Goal: Share content: Share content

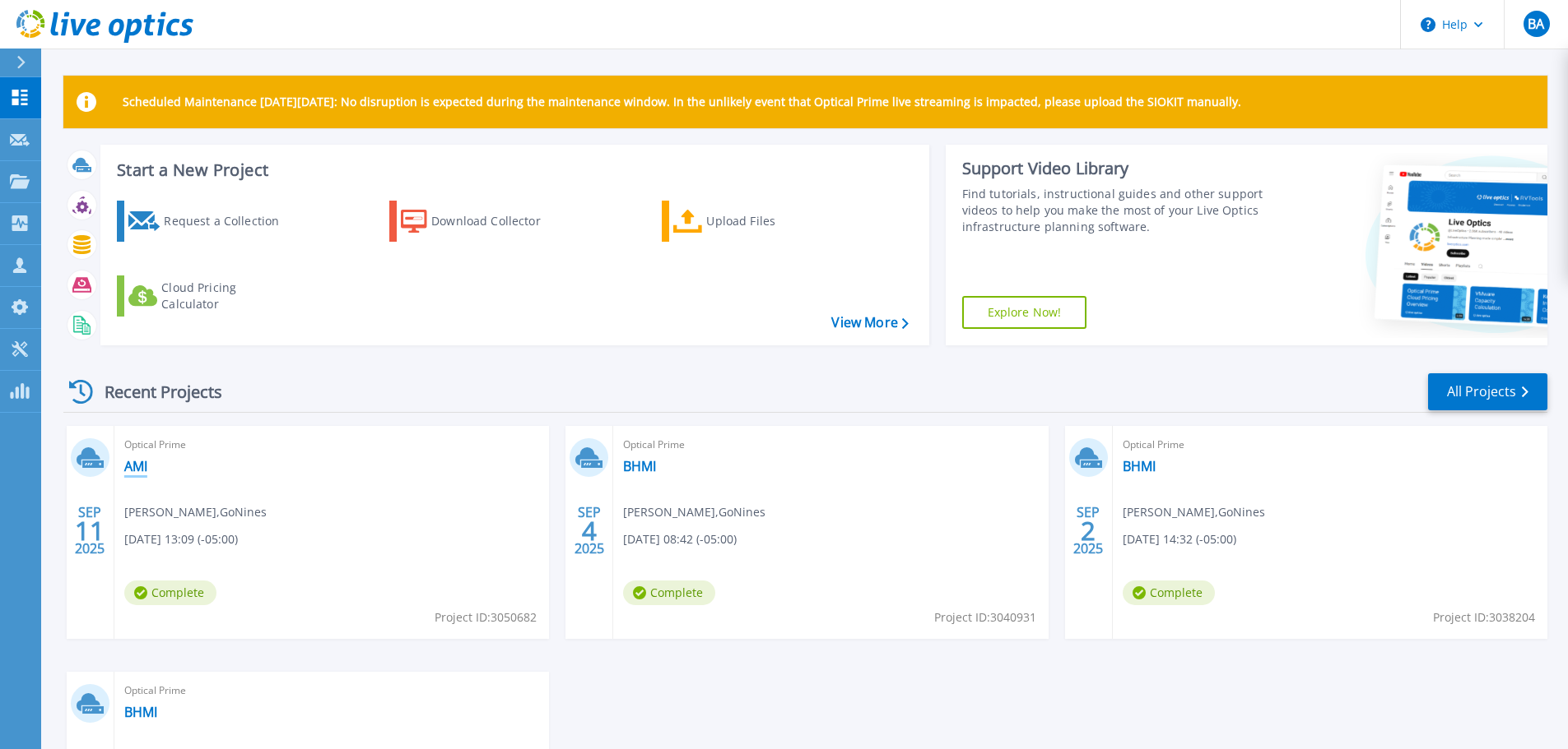
click at [132, 465] on link "AMI" at bounding box center [136, 466] width 23 height 17
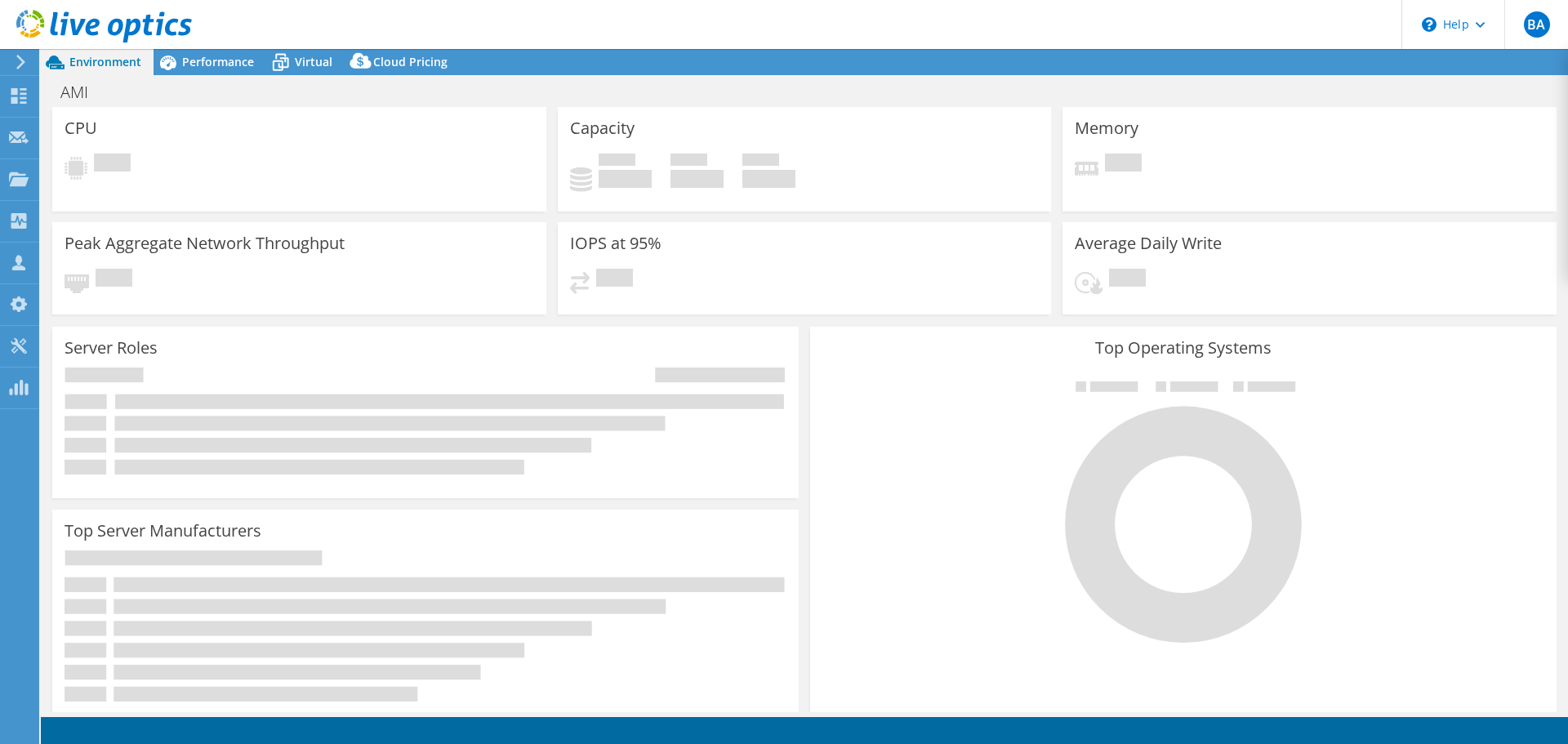
select select "USD"
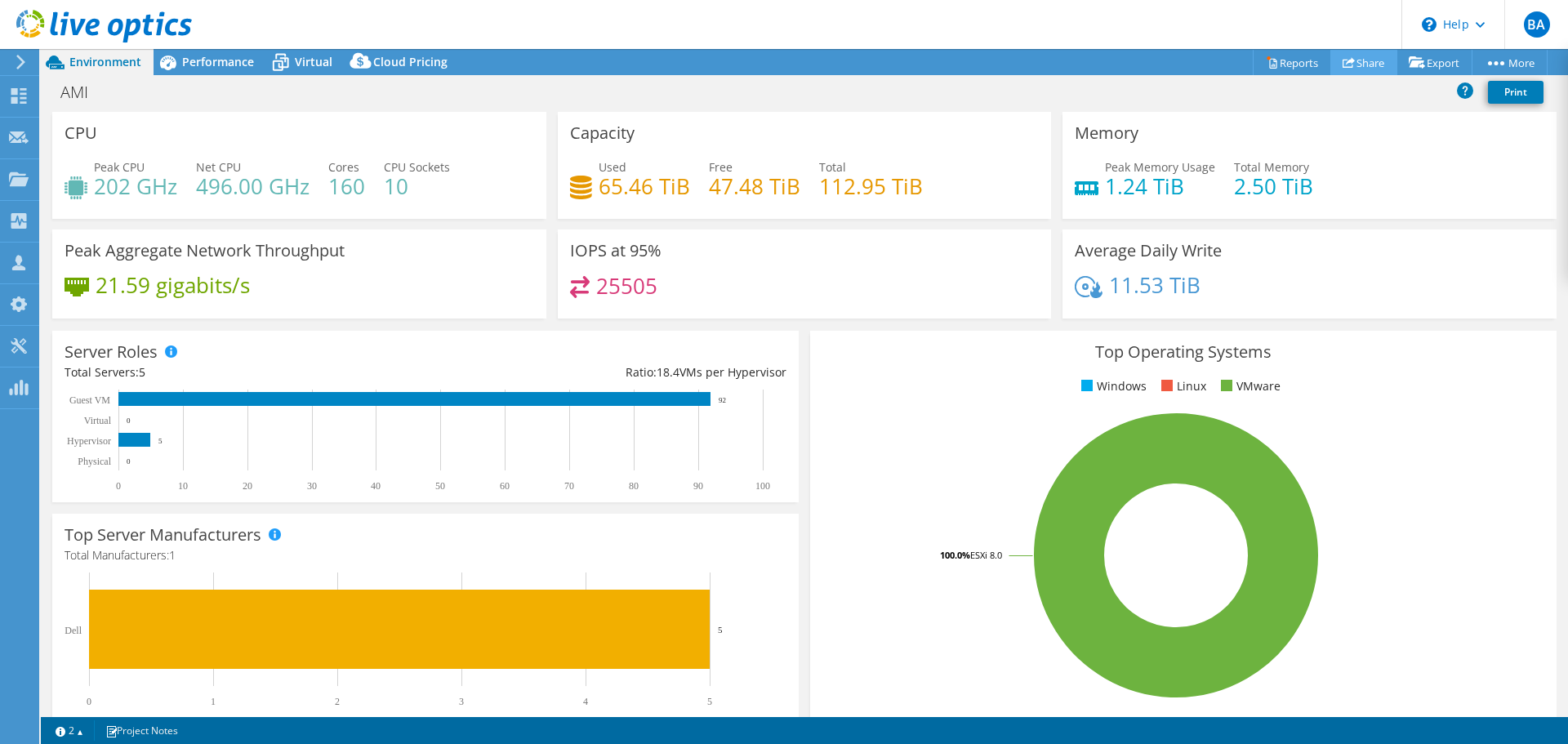
click at [1357, 61] on link "Share" at bounding box center [1363, 62] width 67 height 25
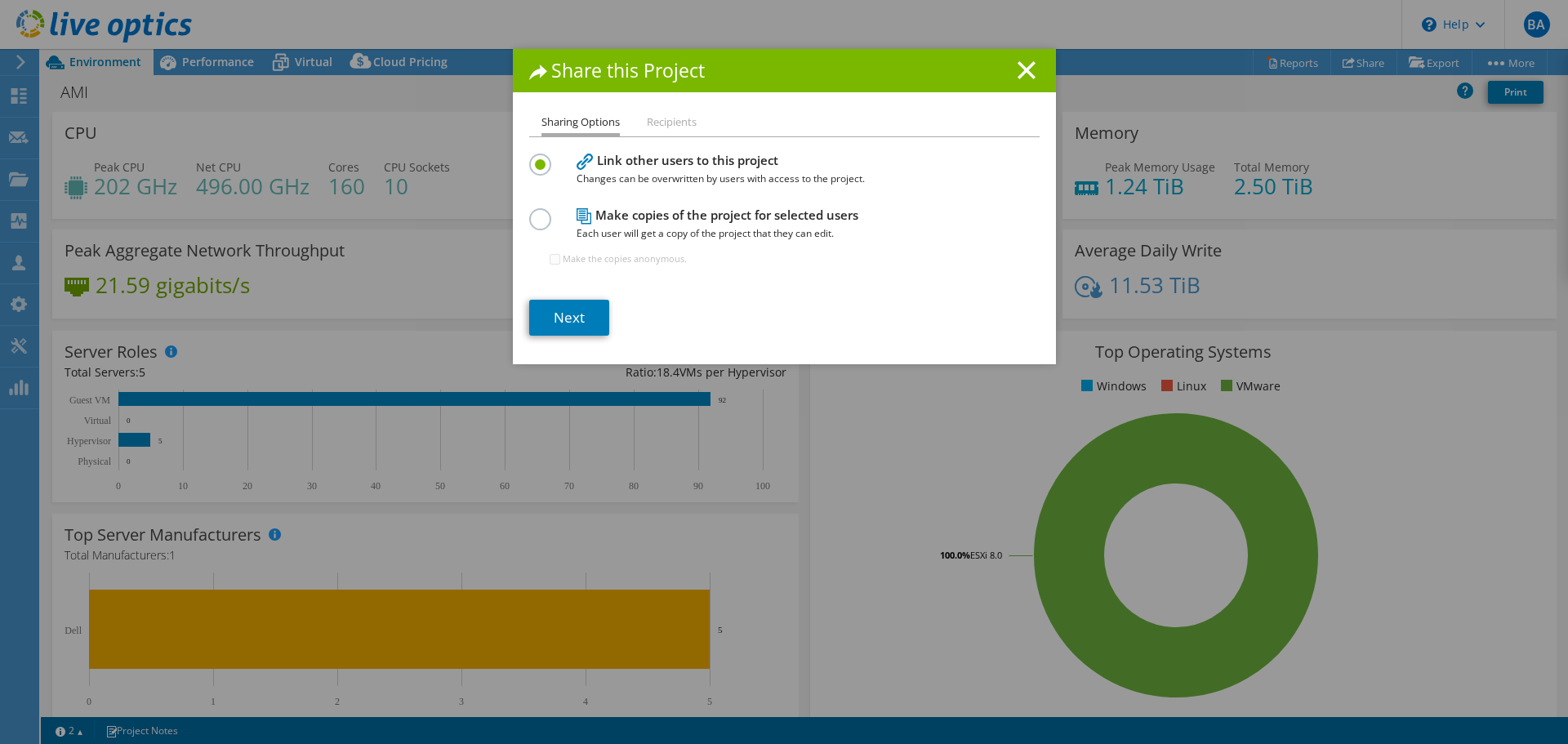
click at [664, 127] on li "Recipients" at bounding box center [671, 123] width 49 height 21
click at [574, 310] on link "Next" at bounding box center [569, 317] width 80 height 36
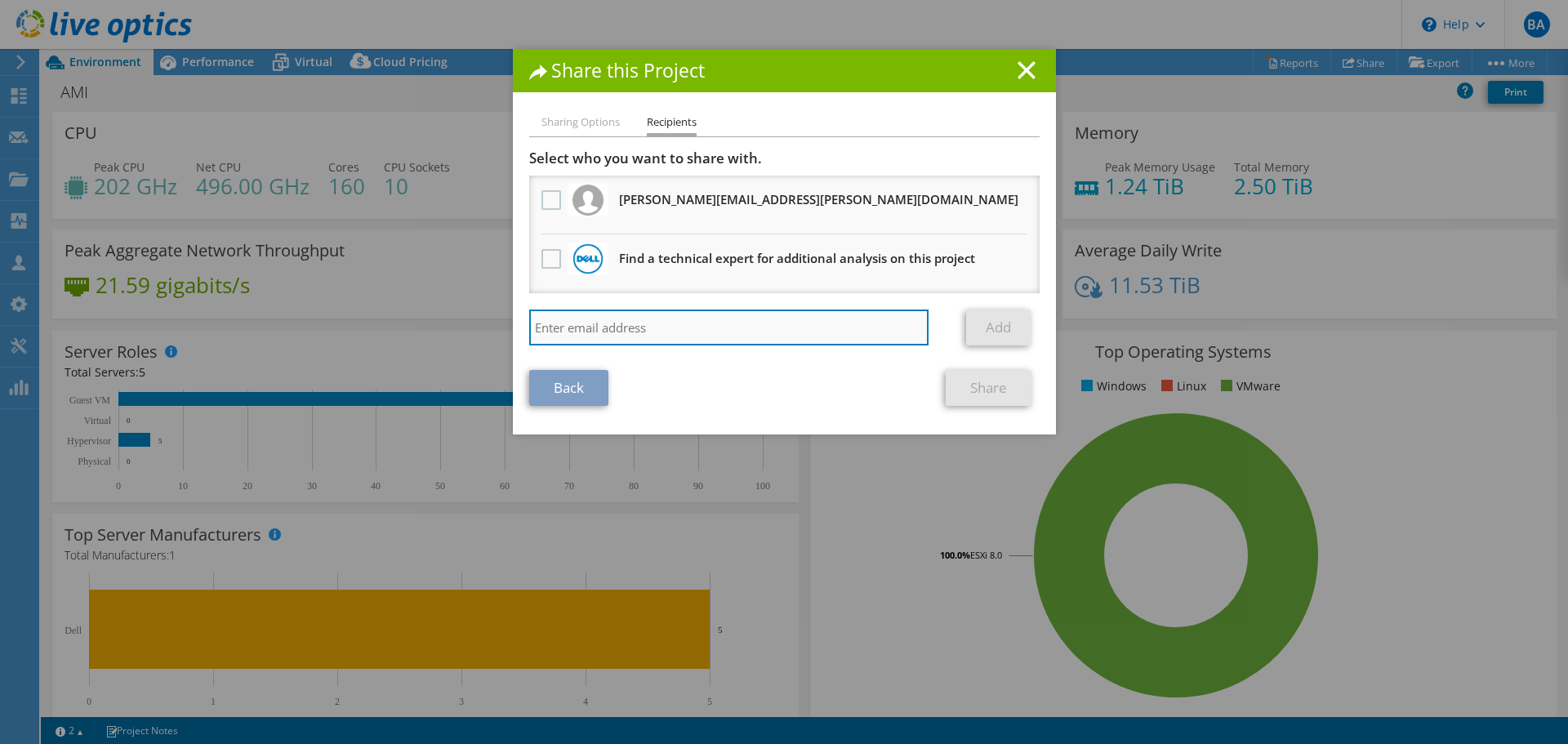
click at [567, 315] on input "search" at bounding box center [729, 327] width 400 height 36
paste input "Curry, Quinton <Quinton.Curry@dell.com>"
type input "Quinton.Curry@dell.com"
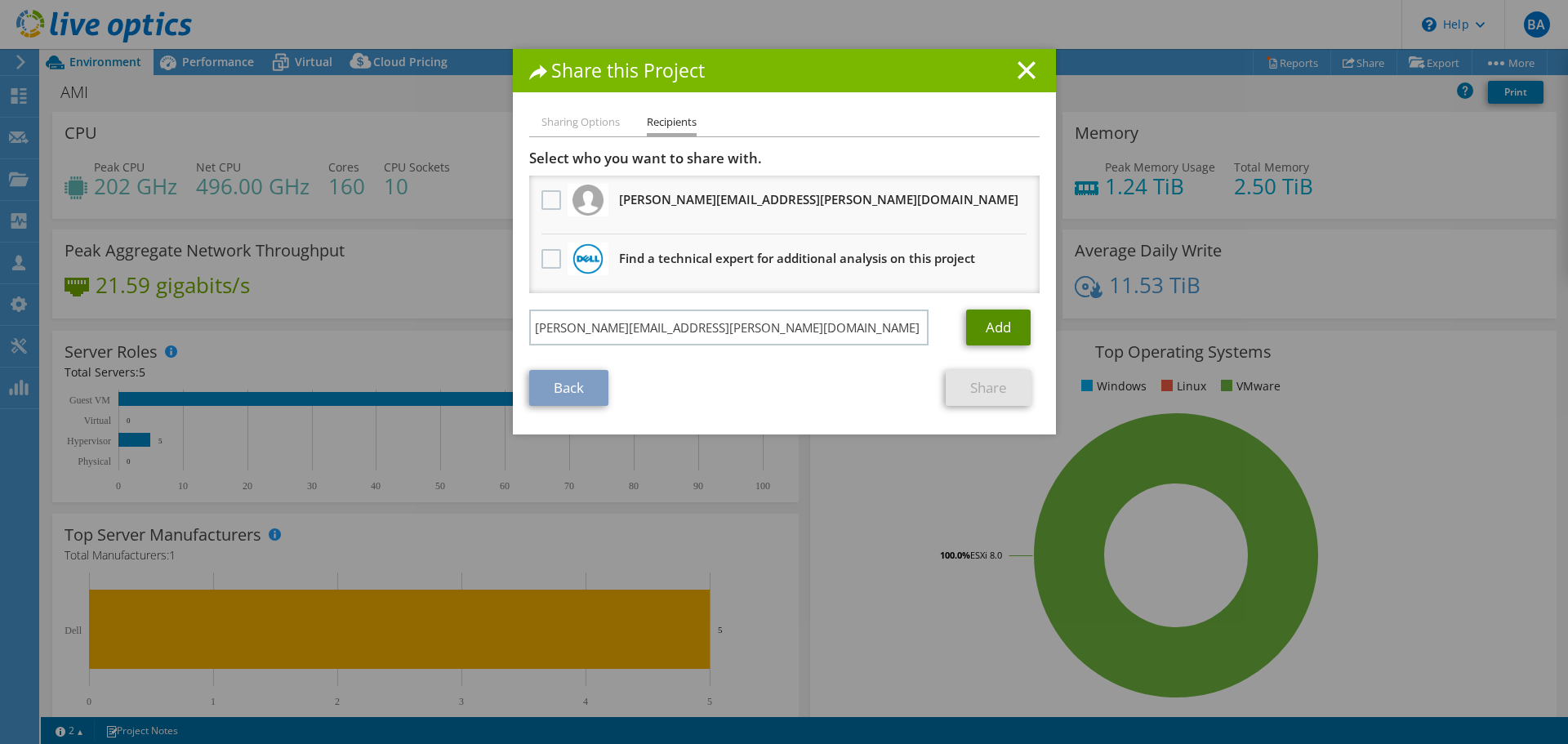
click at [994, 321] on link "Add" at bounding box center [998, 327] width 64 height 36
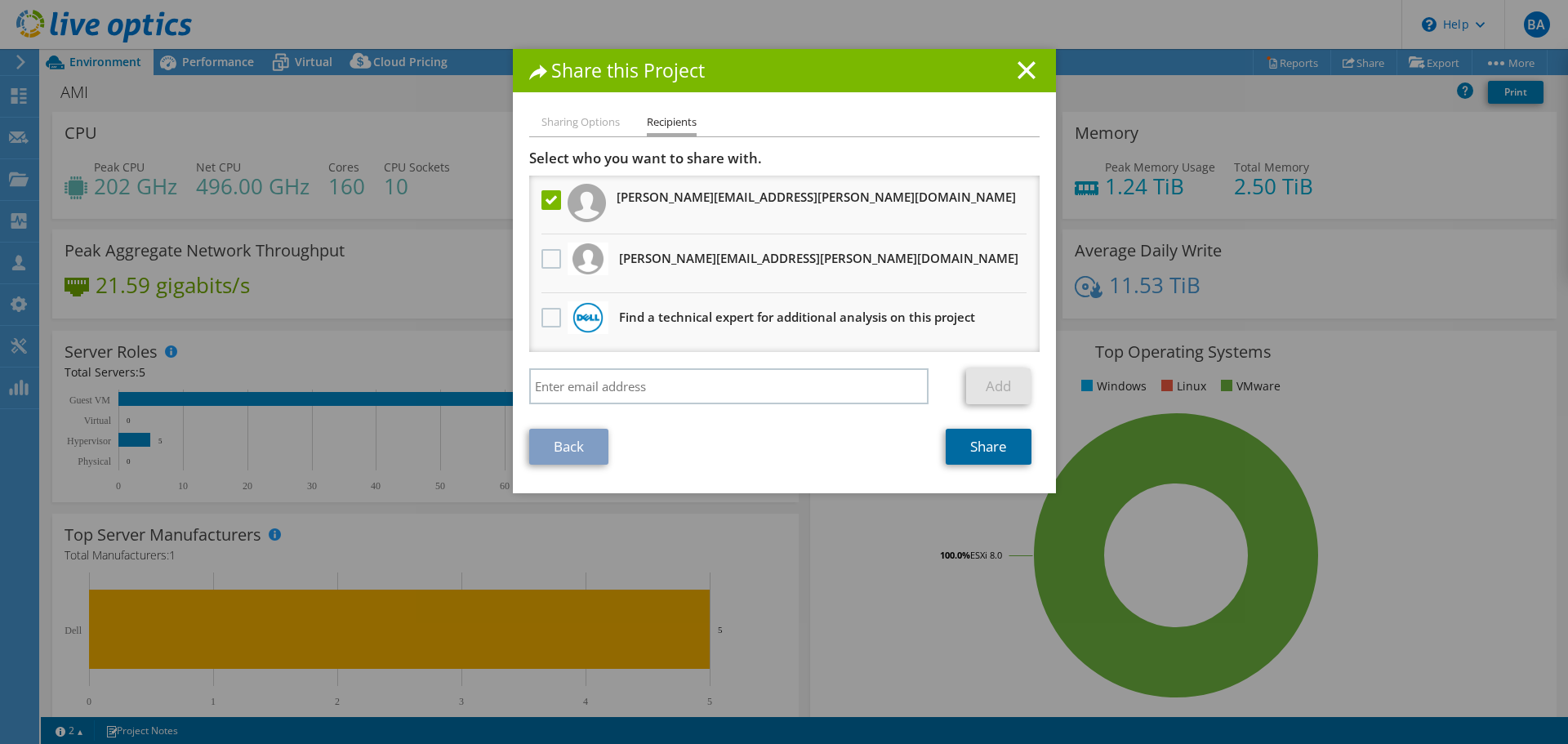
click at [981, 441] on link "Share" at bounding box center [988, 446] width 86 height 36
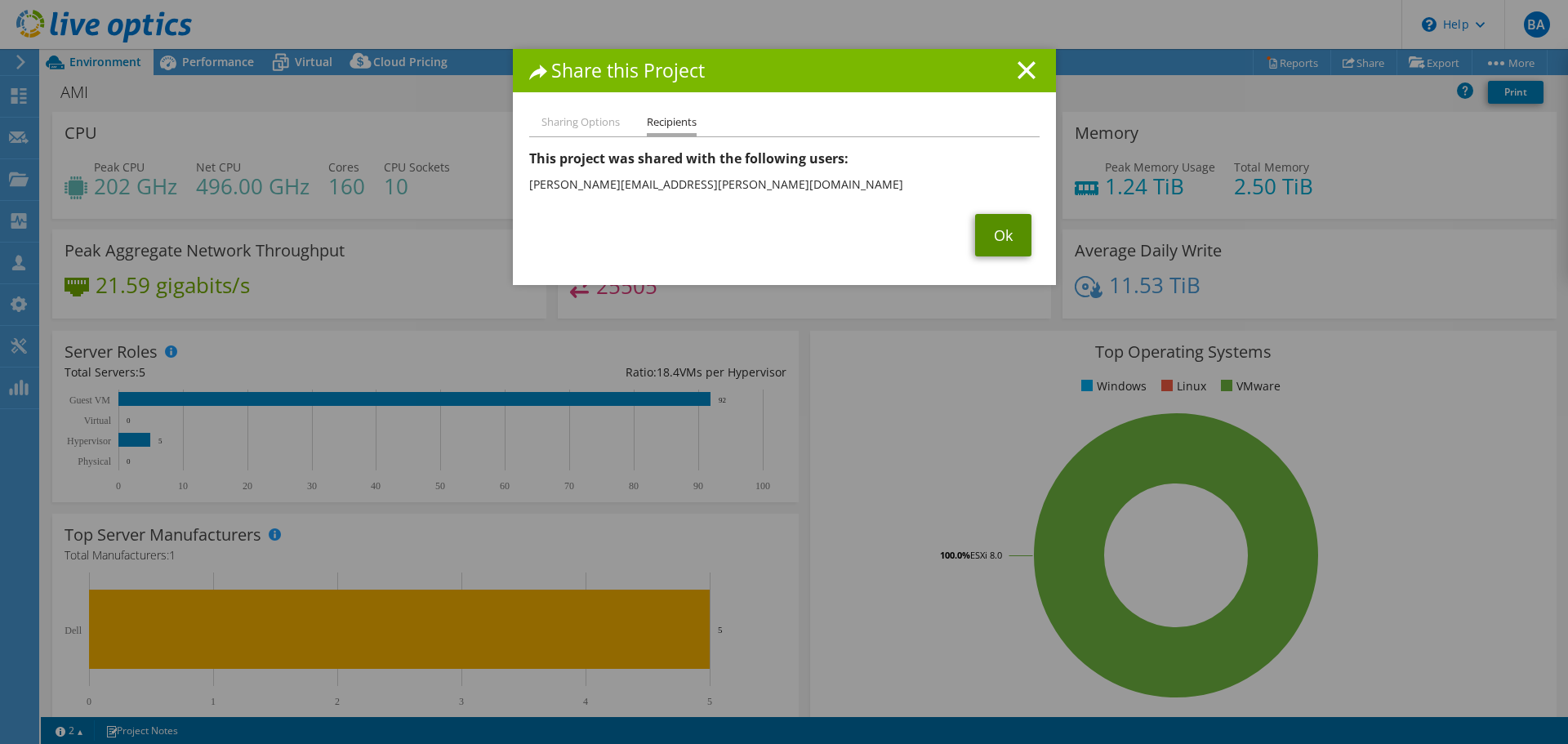
click at [1002, 243] on link "Ok" at bounding box center [1003, 235] width 56 height 43
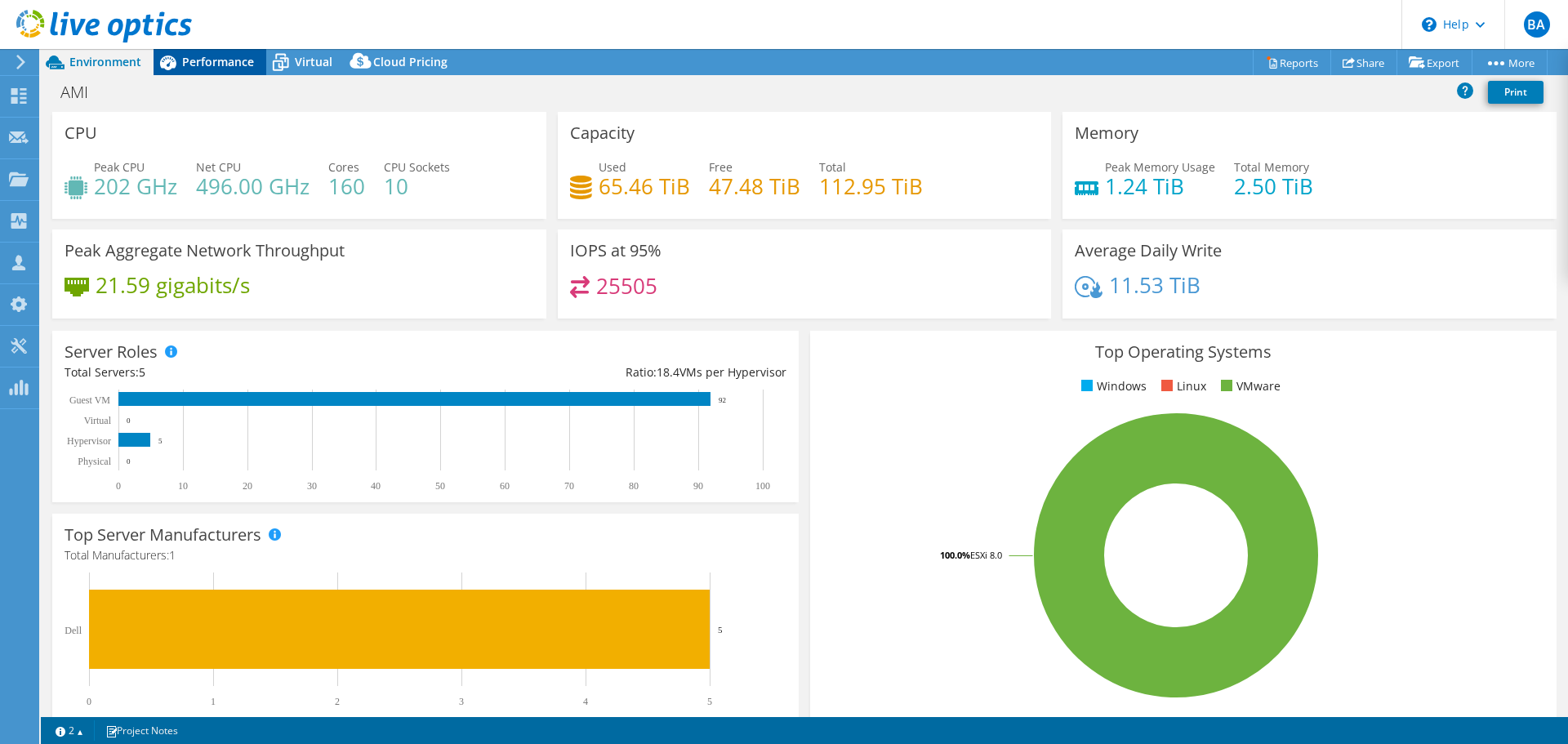
click at [228, 63] on span "Performance" at bounding box center [218, 62] width 72 height 16
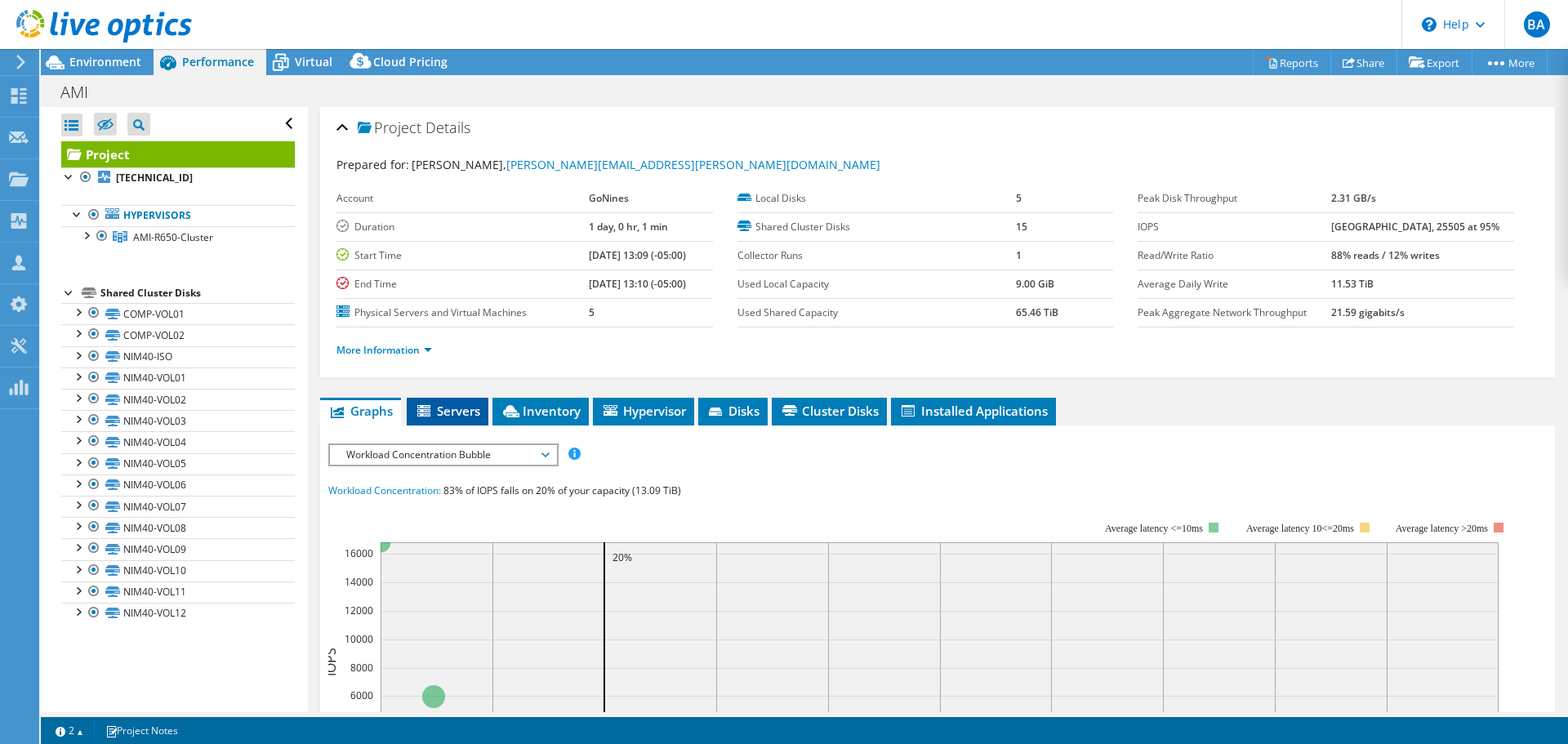
click at [448, 418] on span "Servers" at bounding box center [447, 411] width 65 height 16
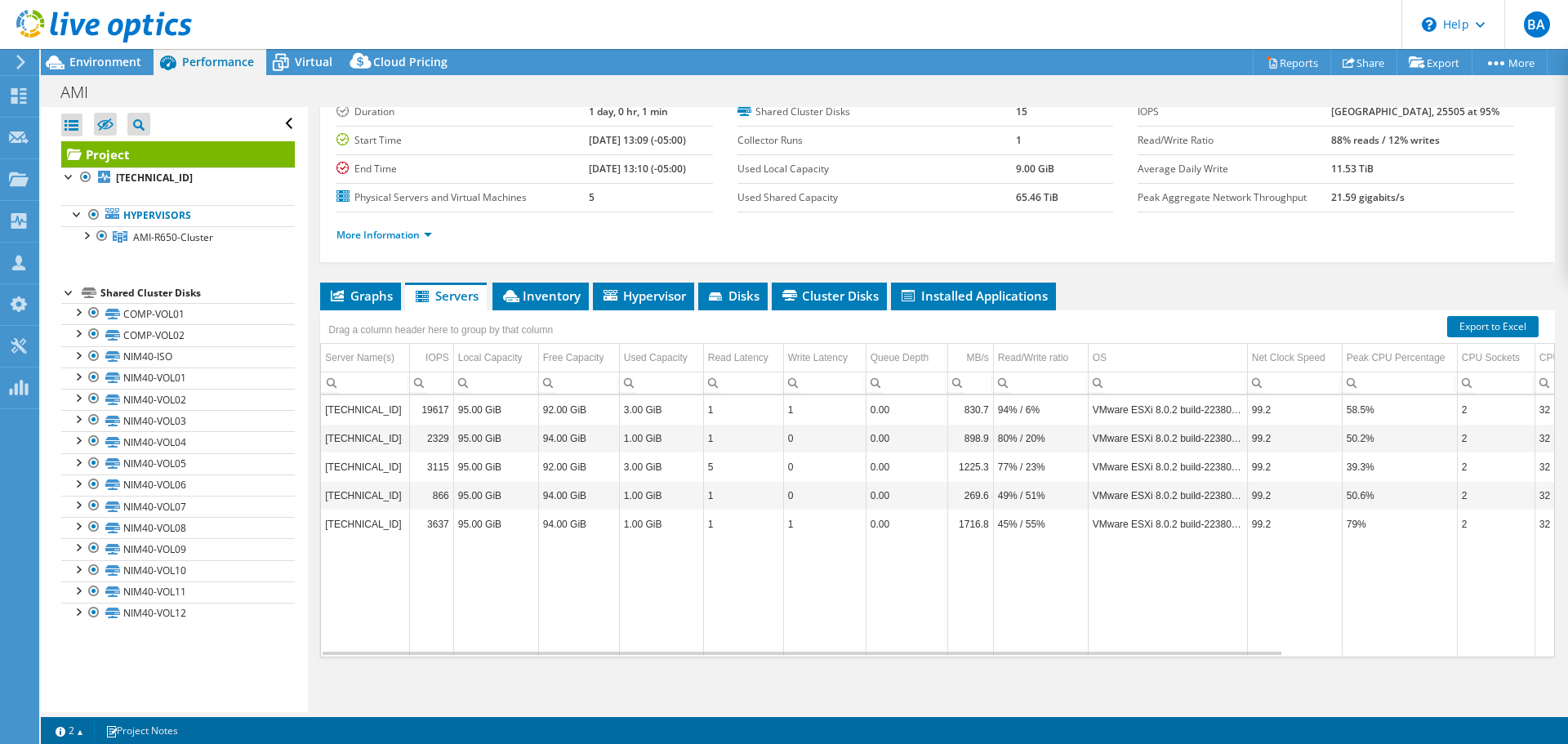
scroll to position [122, 0]
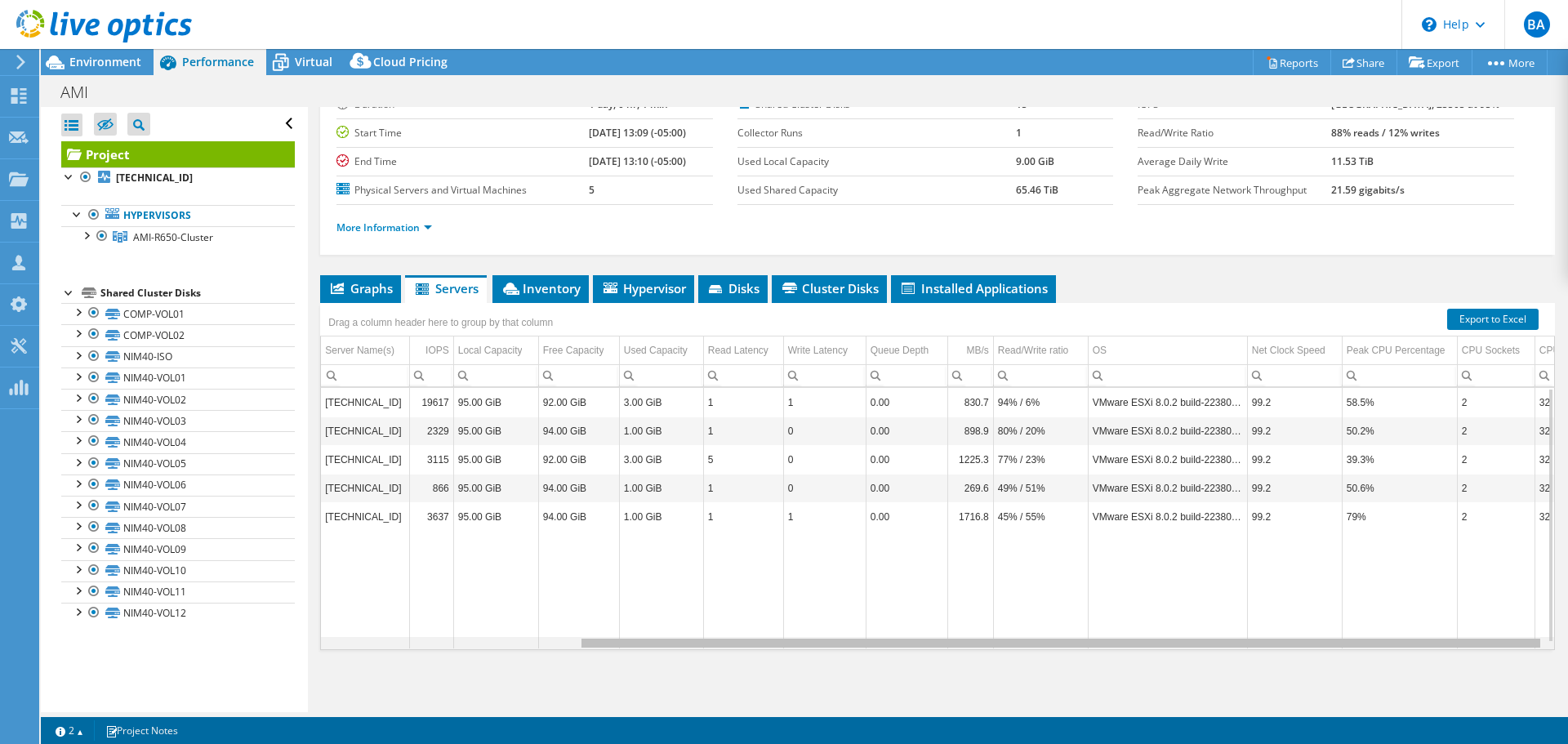
click at [1307, 646] on div "Data grid" at bounding box center [937, 643] width 1233 height 12
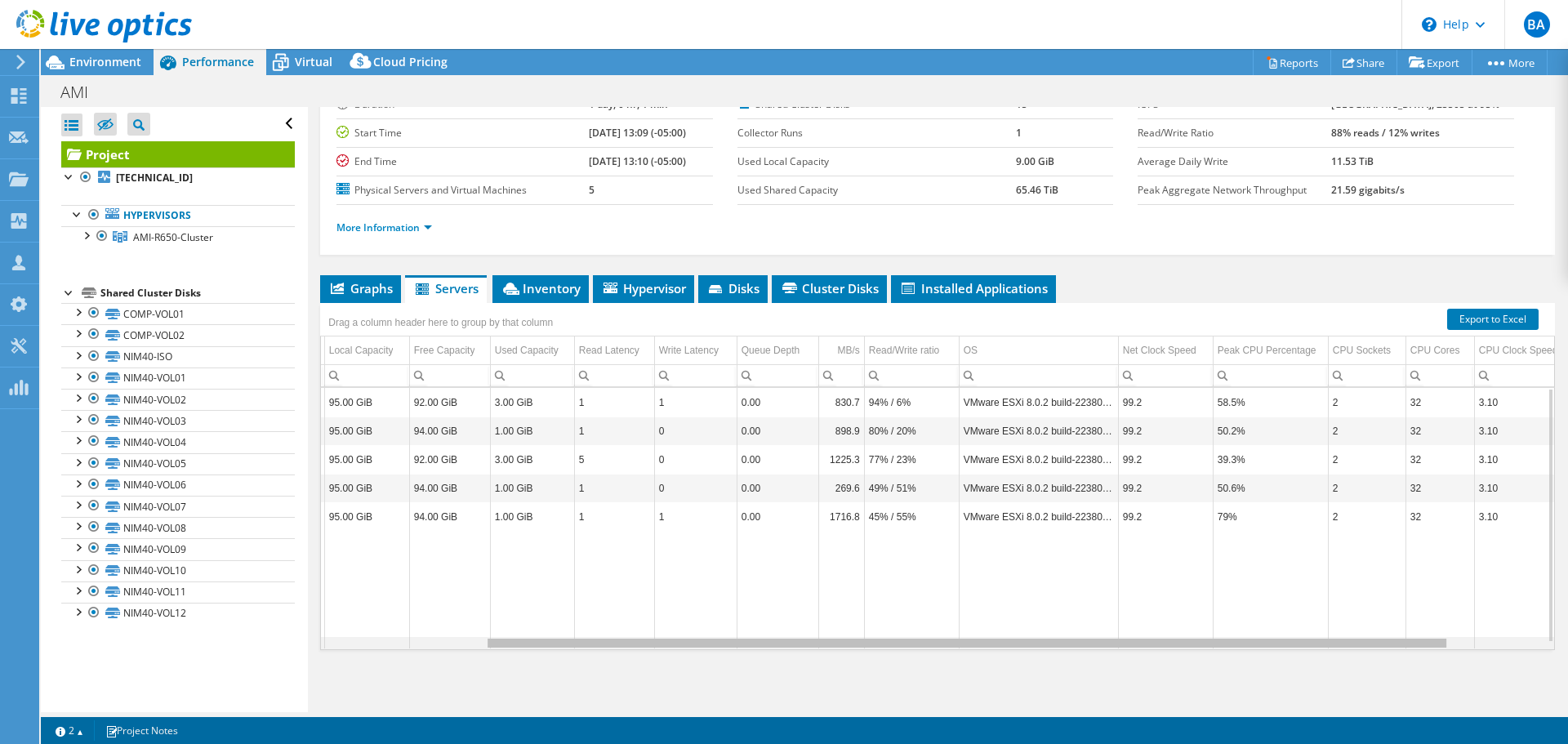
scroll to position [0, 0]
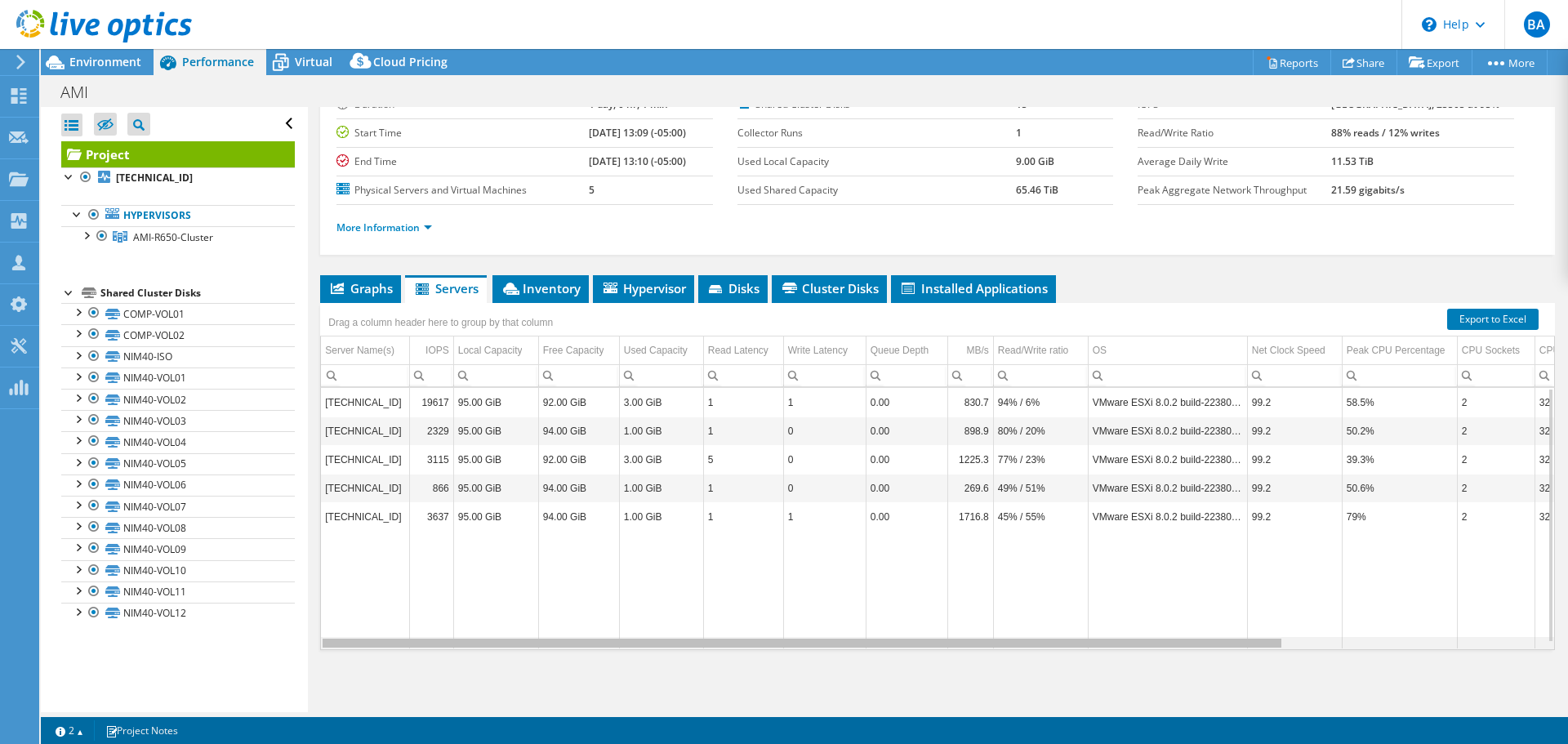
drag, startPoint x: 1307, startPoint y: 646, endPoint x: 555, endPoint y: 504, distance: 765.3
click at [629, 605] on body "BA Partner Team Member Brian Arnold brian.arnold@gonines.com GoNines My Profile…" at bounding box center [784, 372] width 1568 height 744
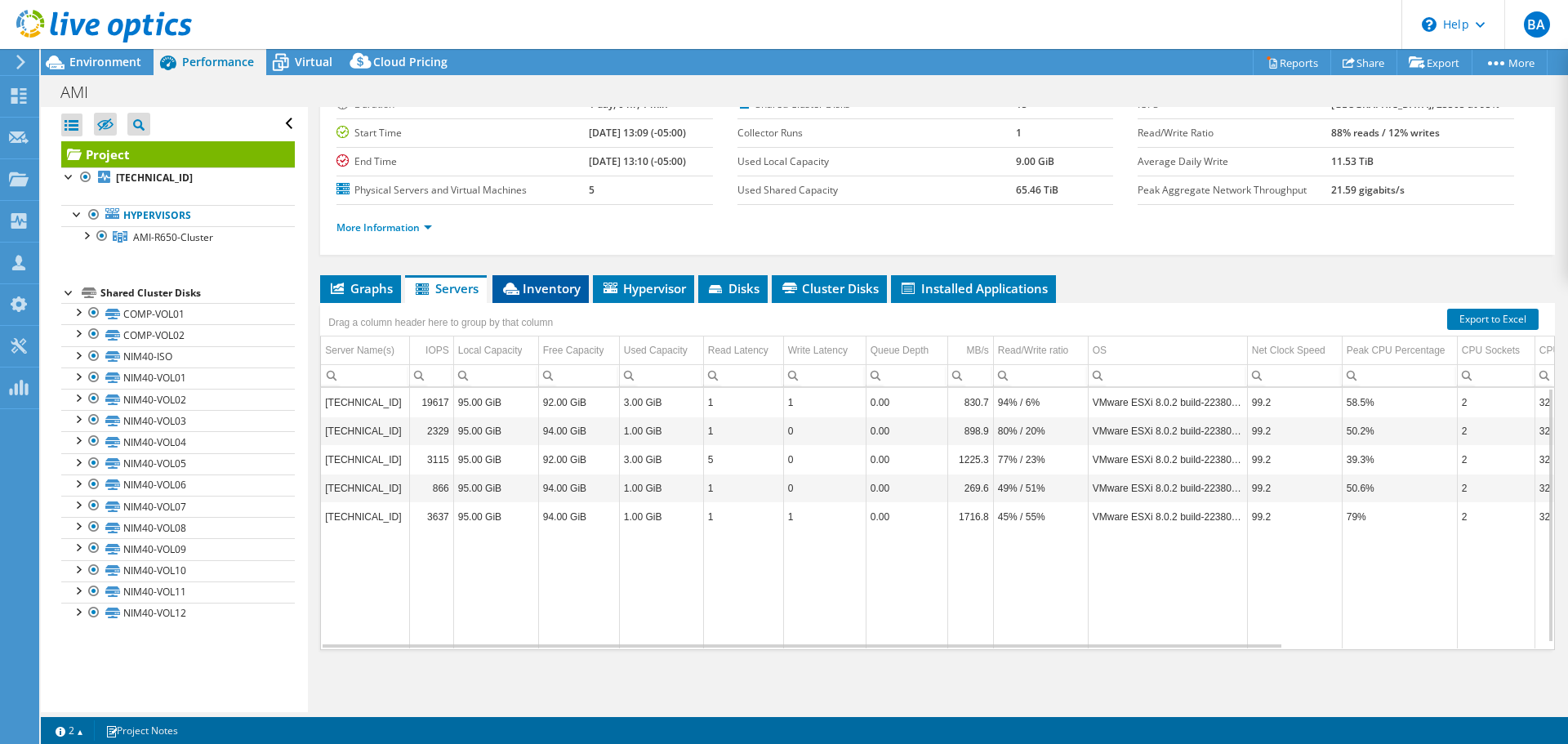
click at [535, 280] on span "Inventory" at bounding box center [541, 288] width 80 height 16
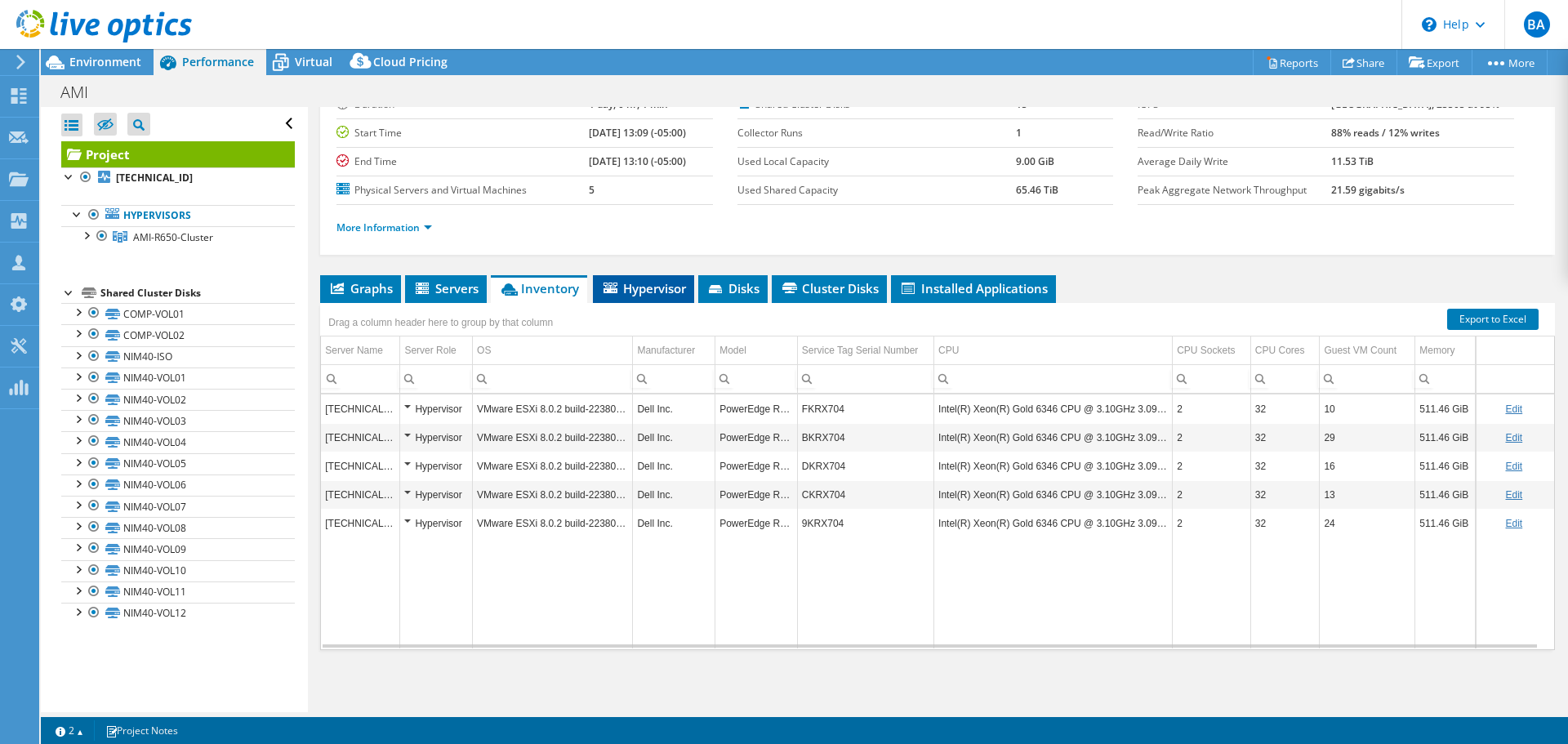
click at [672, 300] on li "Hypervisor" at bounding box center [643, 289] width 102 height 28
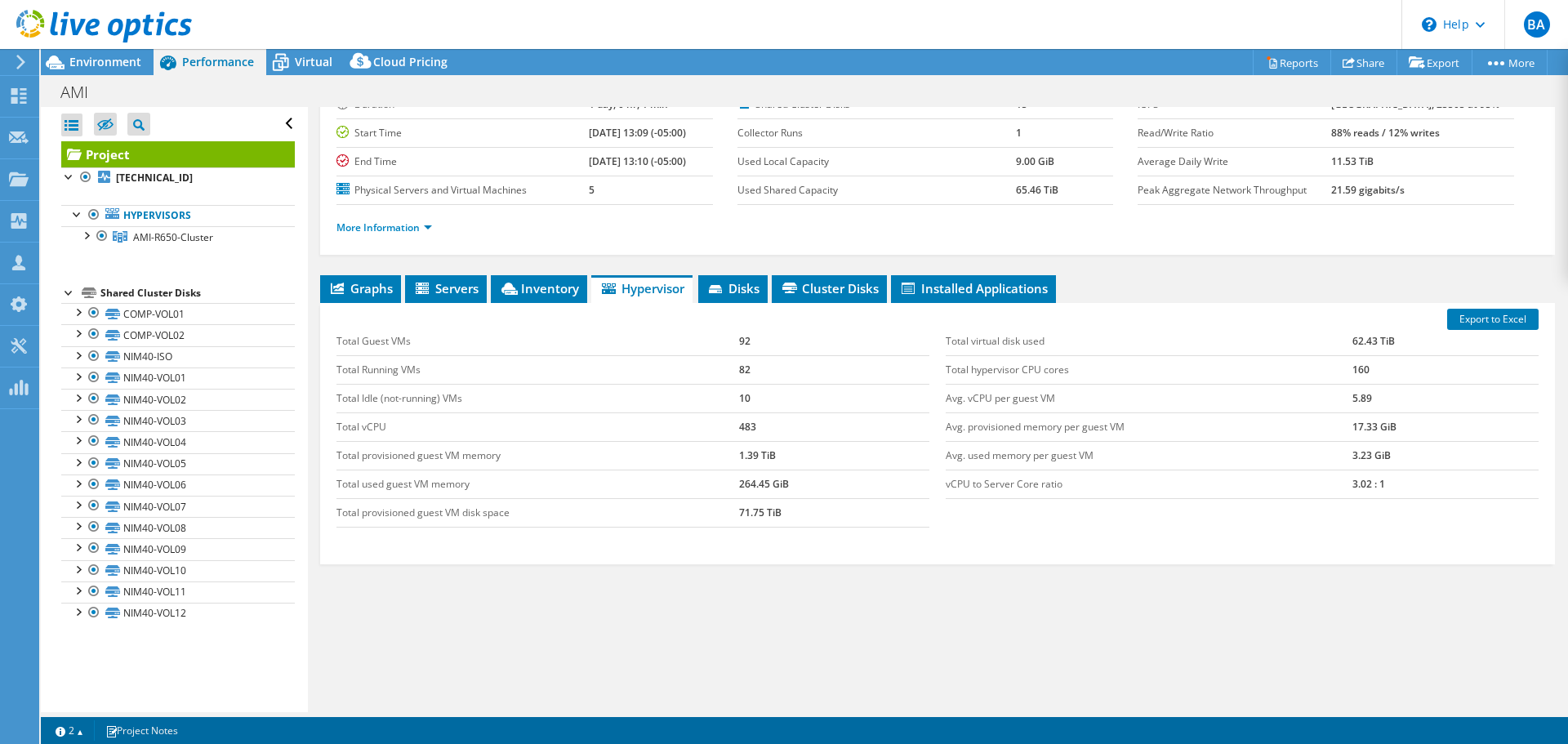
click at [725, 273] on div "Project Details Prepared for: Brian Arnold, brian.arnold@gonines.com Account Go…" at bounding box center [937, 348] width 1259 height 728
click at [759, 293] on span "Disks" at bounding box center [732, 288] width 53 height 16
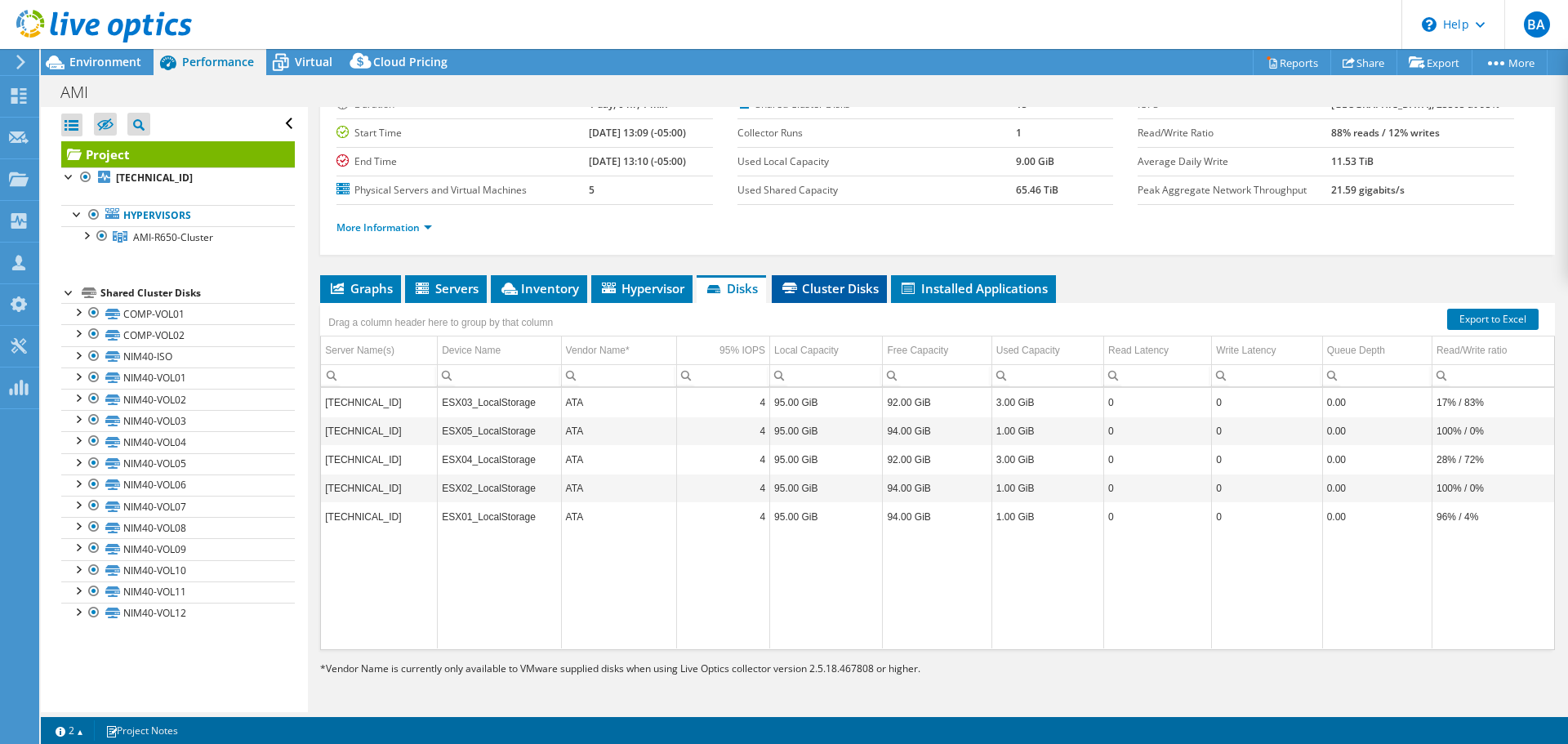
click at [830, 284] on span "Cluster Disks" at bounding box center [830, 288] width 99 height 16
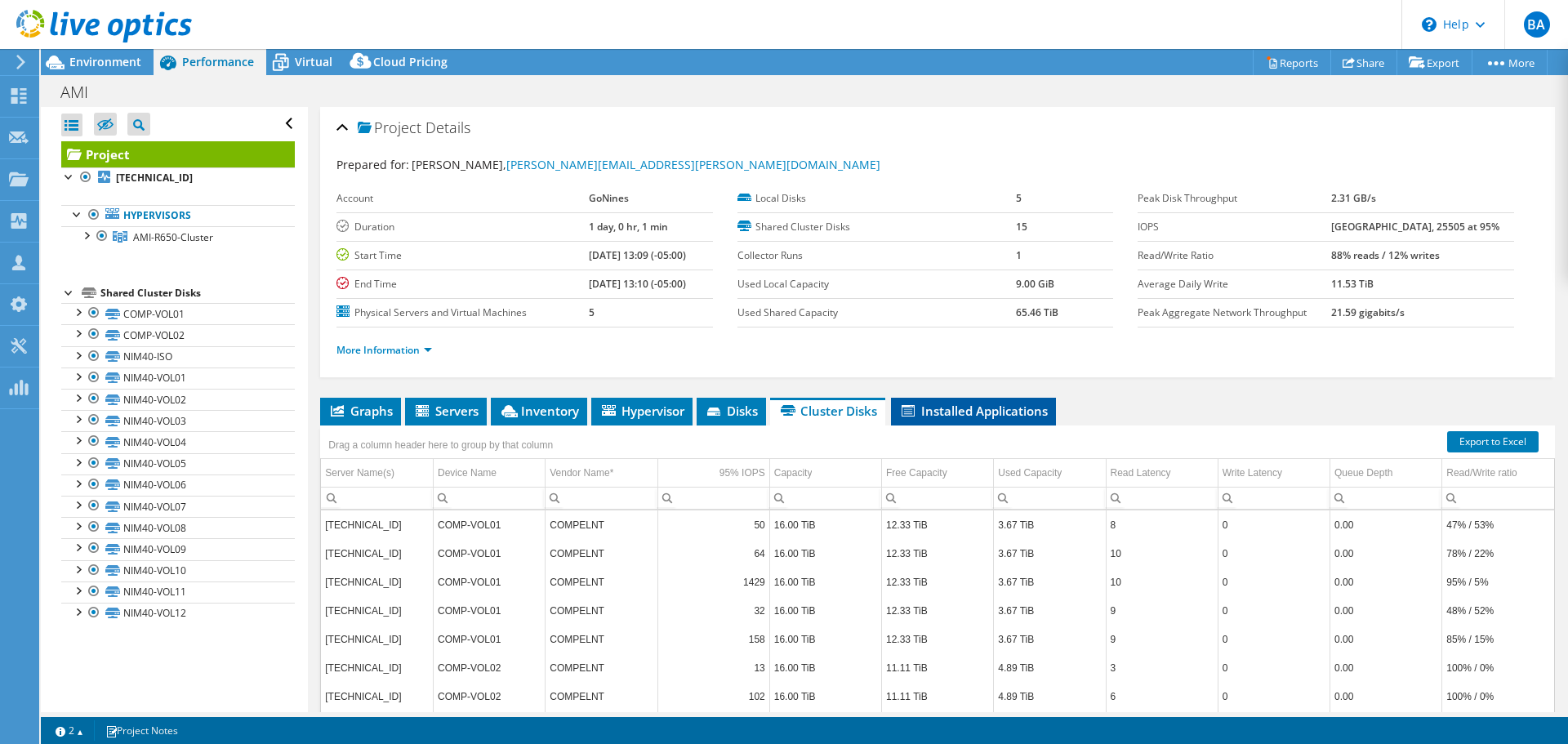
click at [980, 410] on span "Installed Applications" at bounding box center [973, 411] width 148 height 16
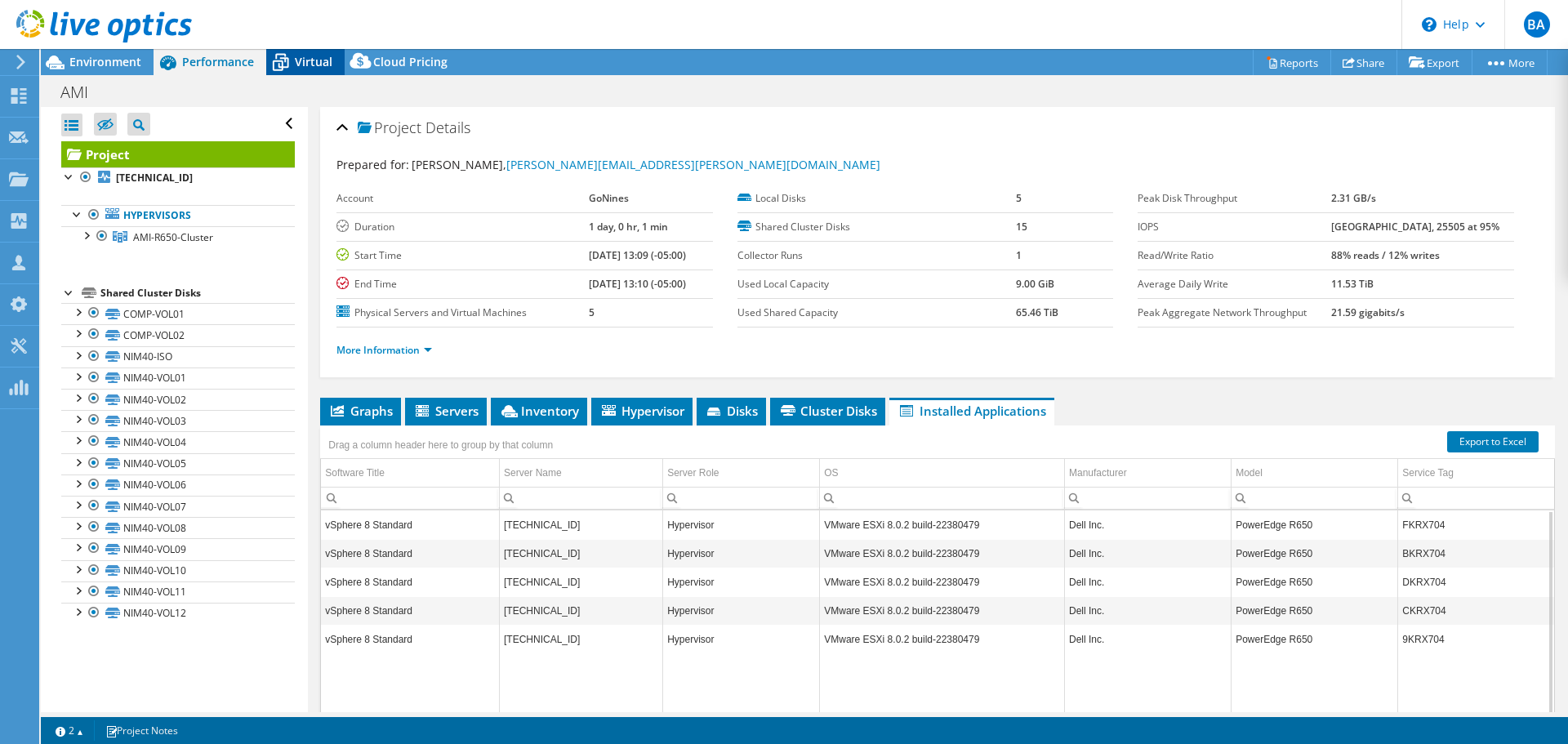
click at [283, 69] on icon at bounding box center [280, 63] width 29 height 29
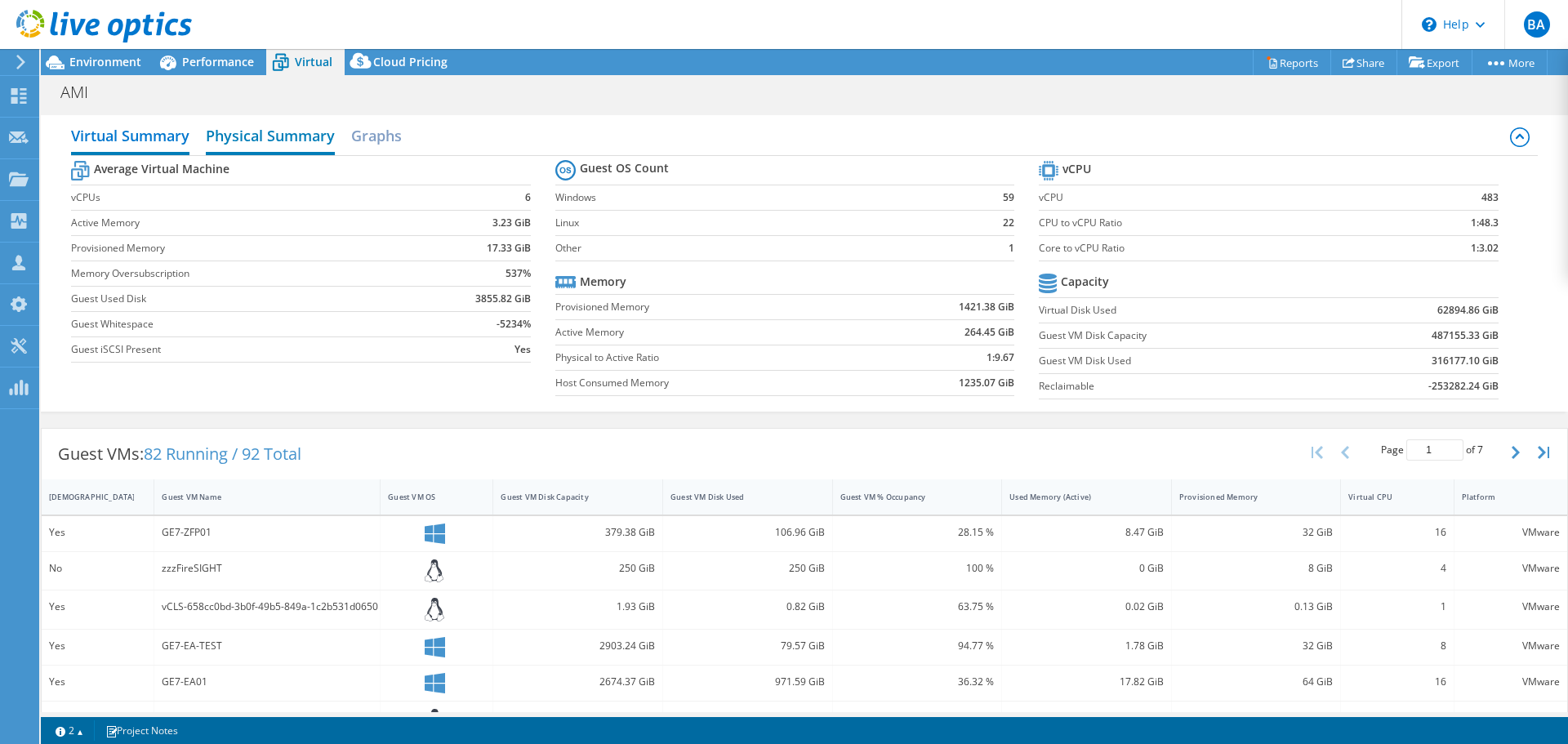
click at [302, 139] on h2 "Physical Summary" at bounding box center [270, 136] width 129 height 36
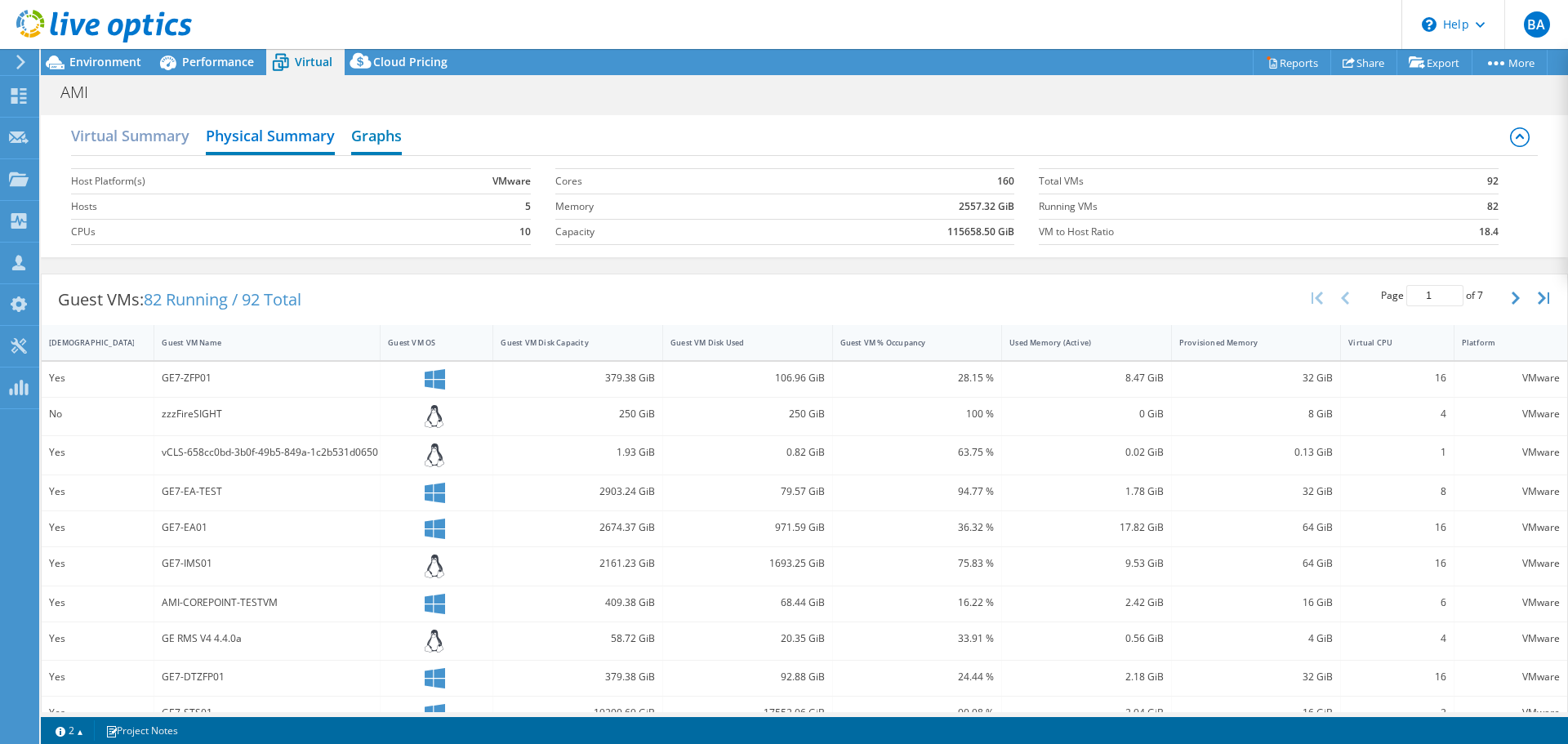
click at [376, 142] on h2 "Graphs" at bounding box center [377, 136] width 50 height 36
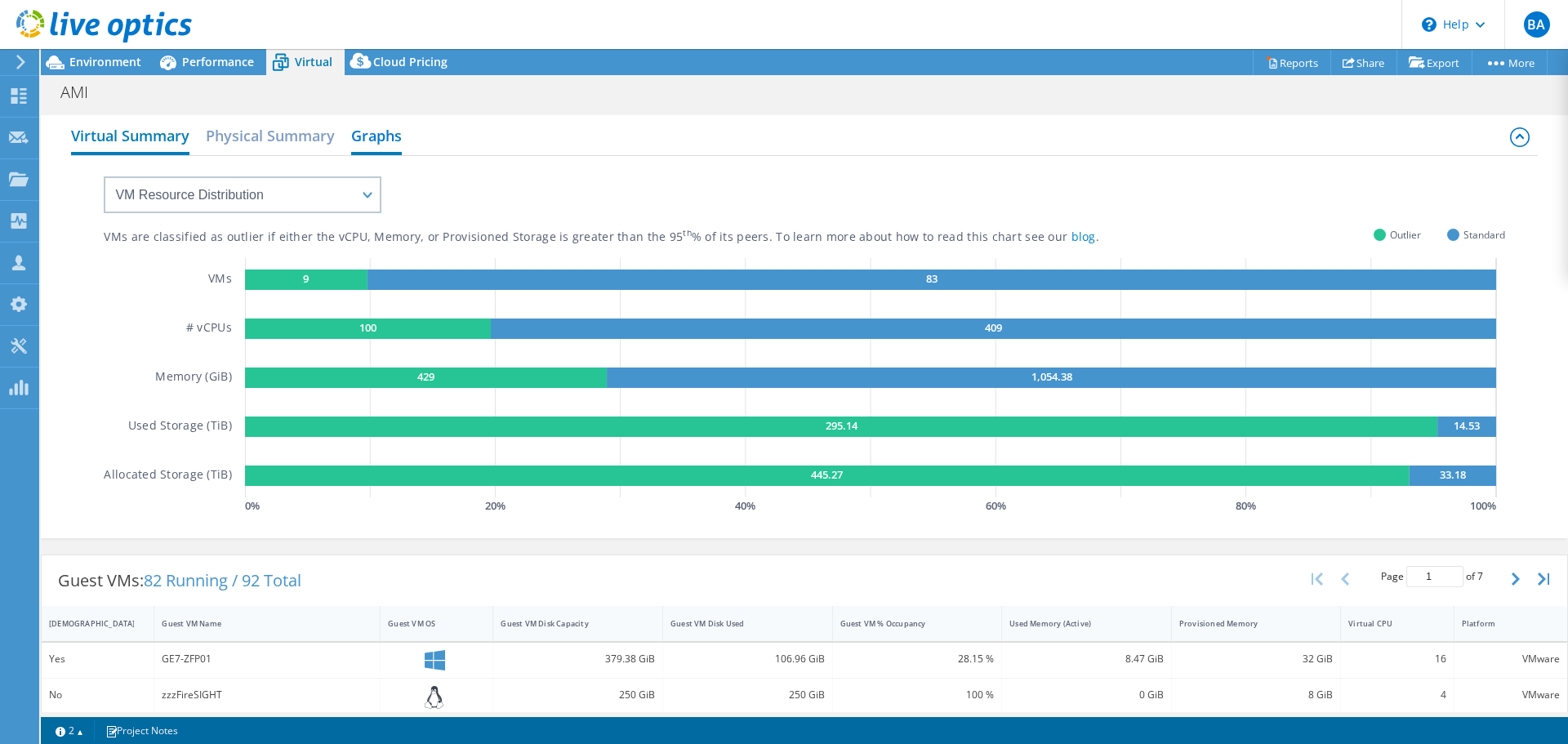
click at [109, 134] on h2 "Virtual Summary" at bounding box center [130, 136] width 118 height 36
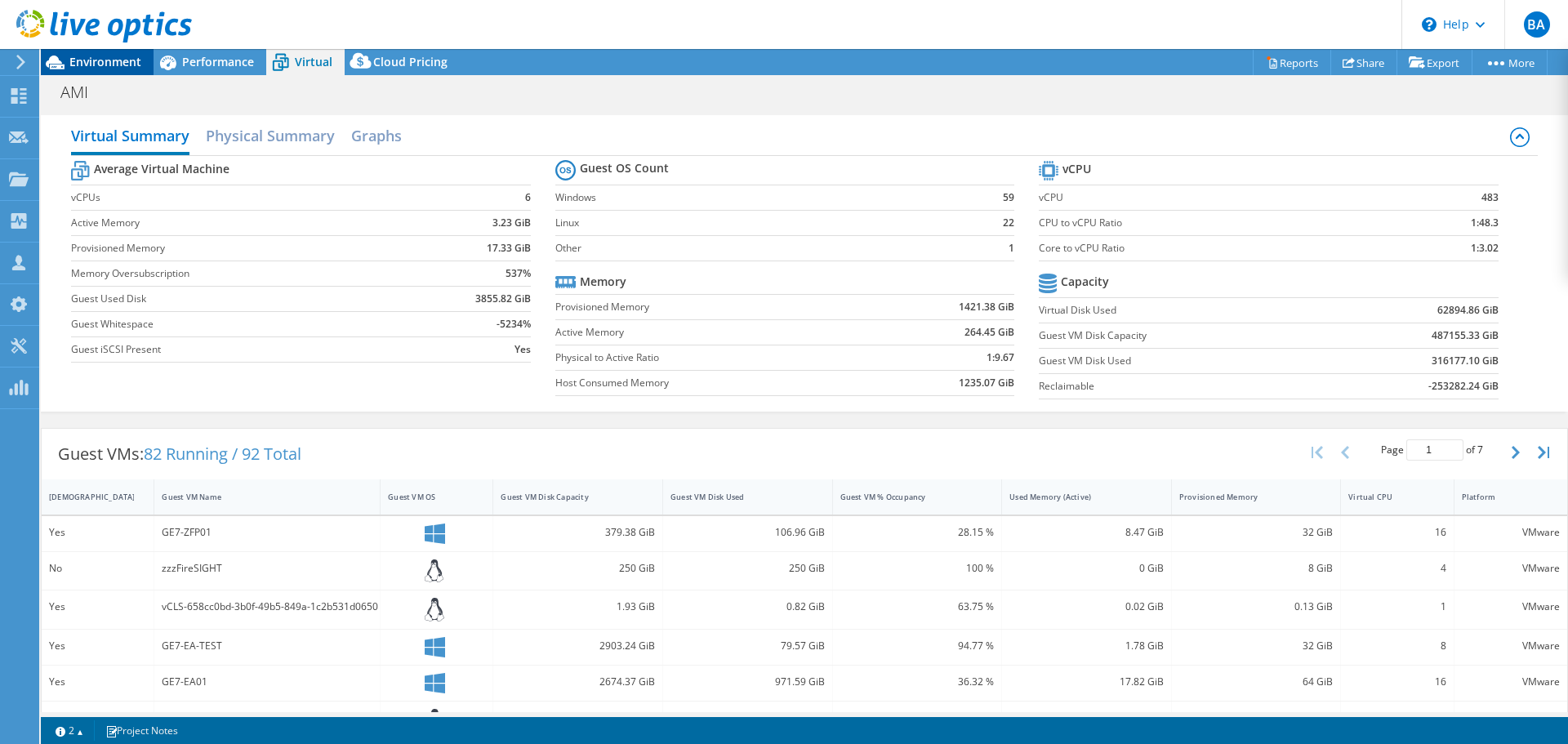
click at [94, 61] on span "Environment" at bounding box center [105, 62] width 72 height 16
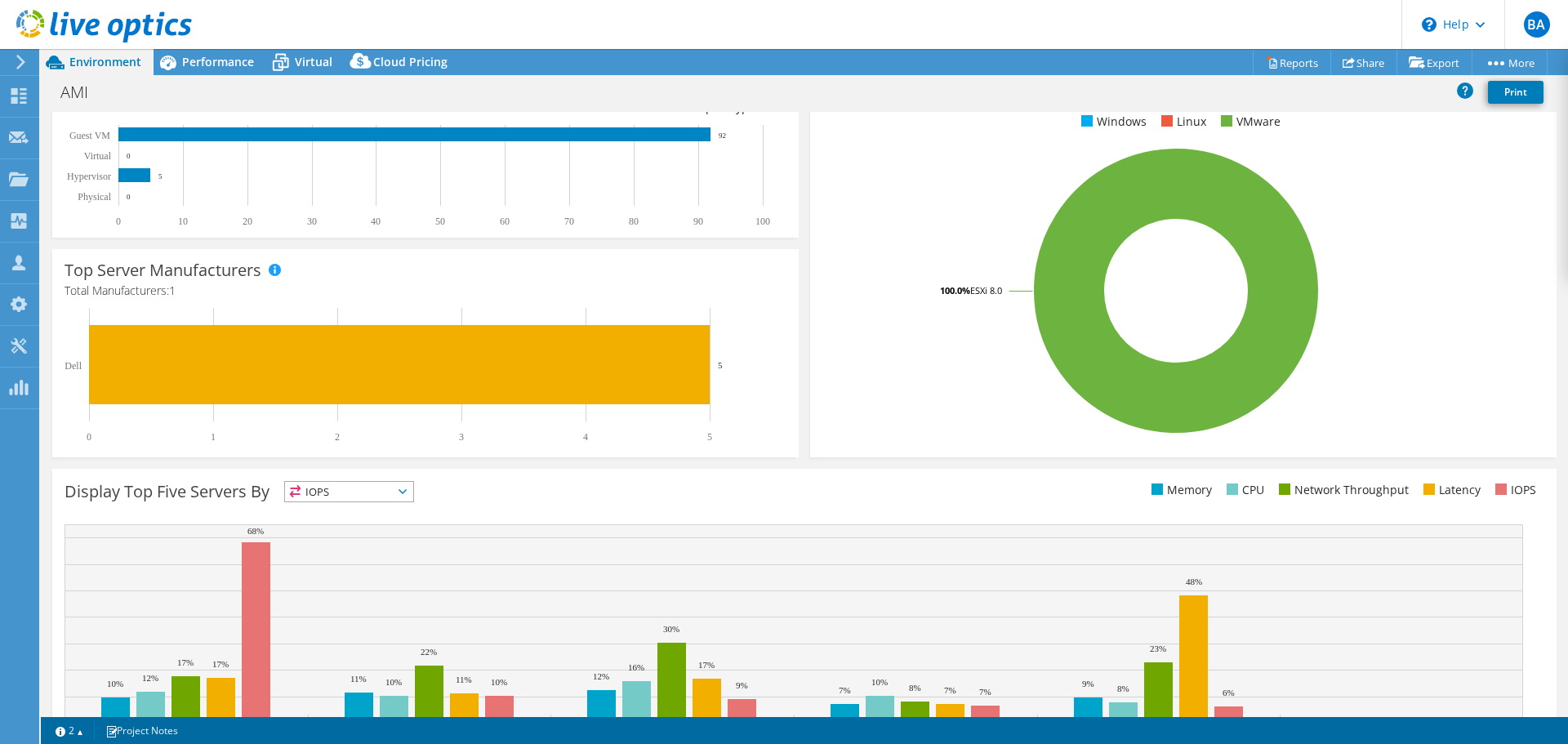
scroll to position [346, 0]
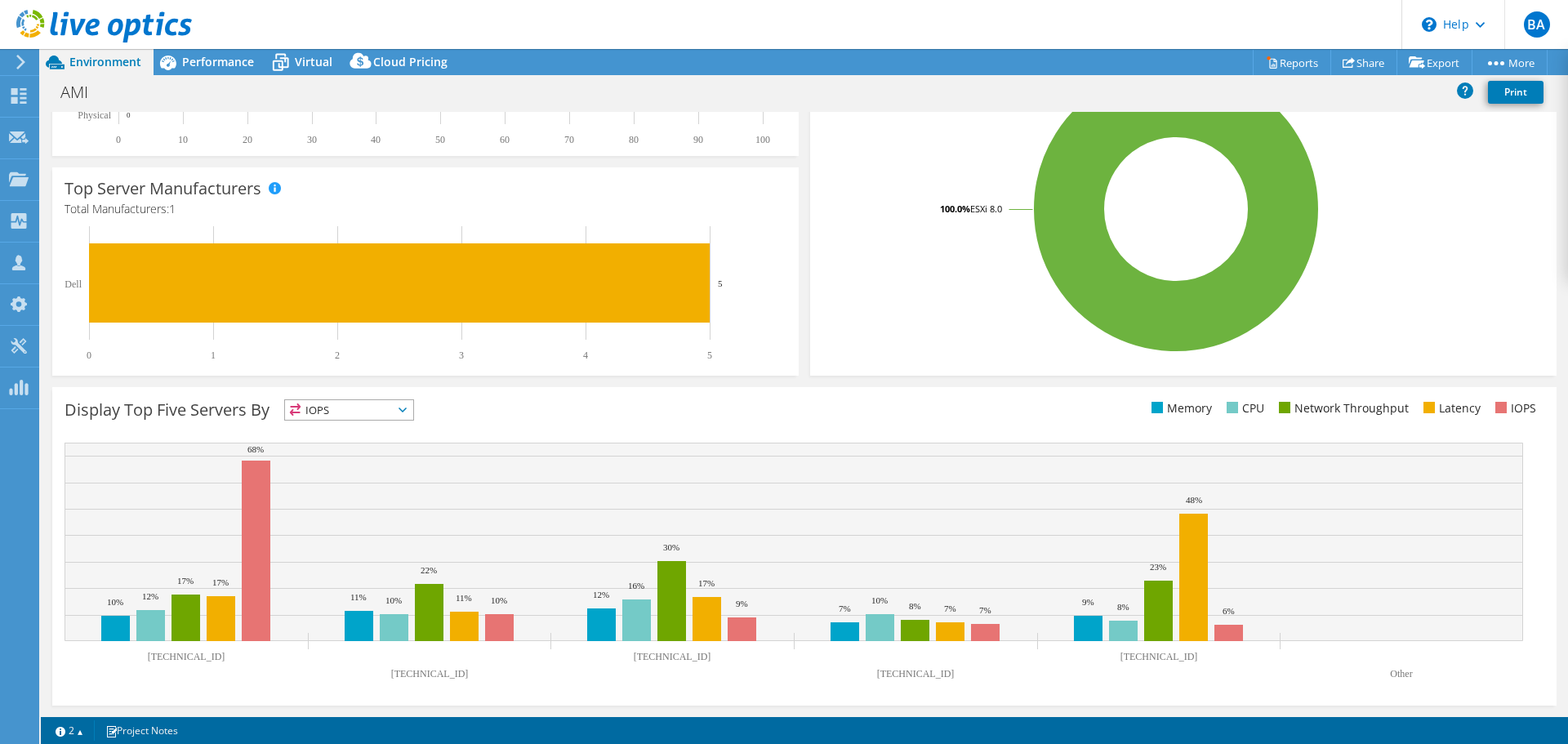
click at [364, 419] on span "IOPS" at bounding box center [349, 410] width 128 height 20
click at [392, 525] on li "Latency" at bounding box center [349, 523] width 128 height 23
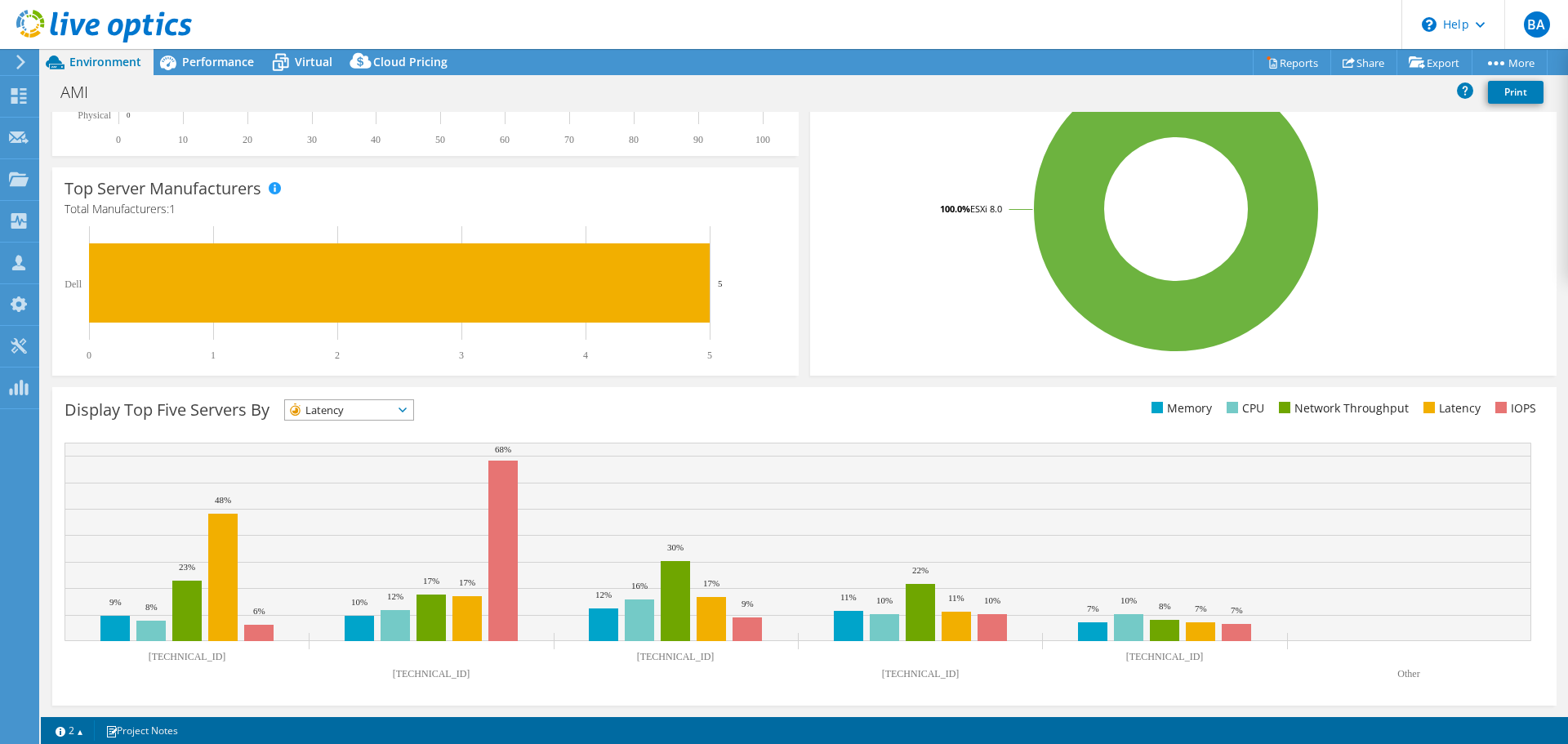
click at [378, 418] on span "Latency" at bounding box center [338, 410] width 108 height 20
click at [376, 449] on li "Memory" at bounding box center [349, 454] width 128 height 23
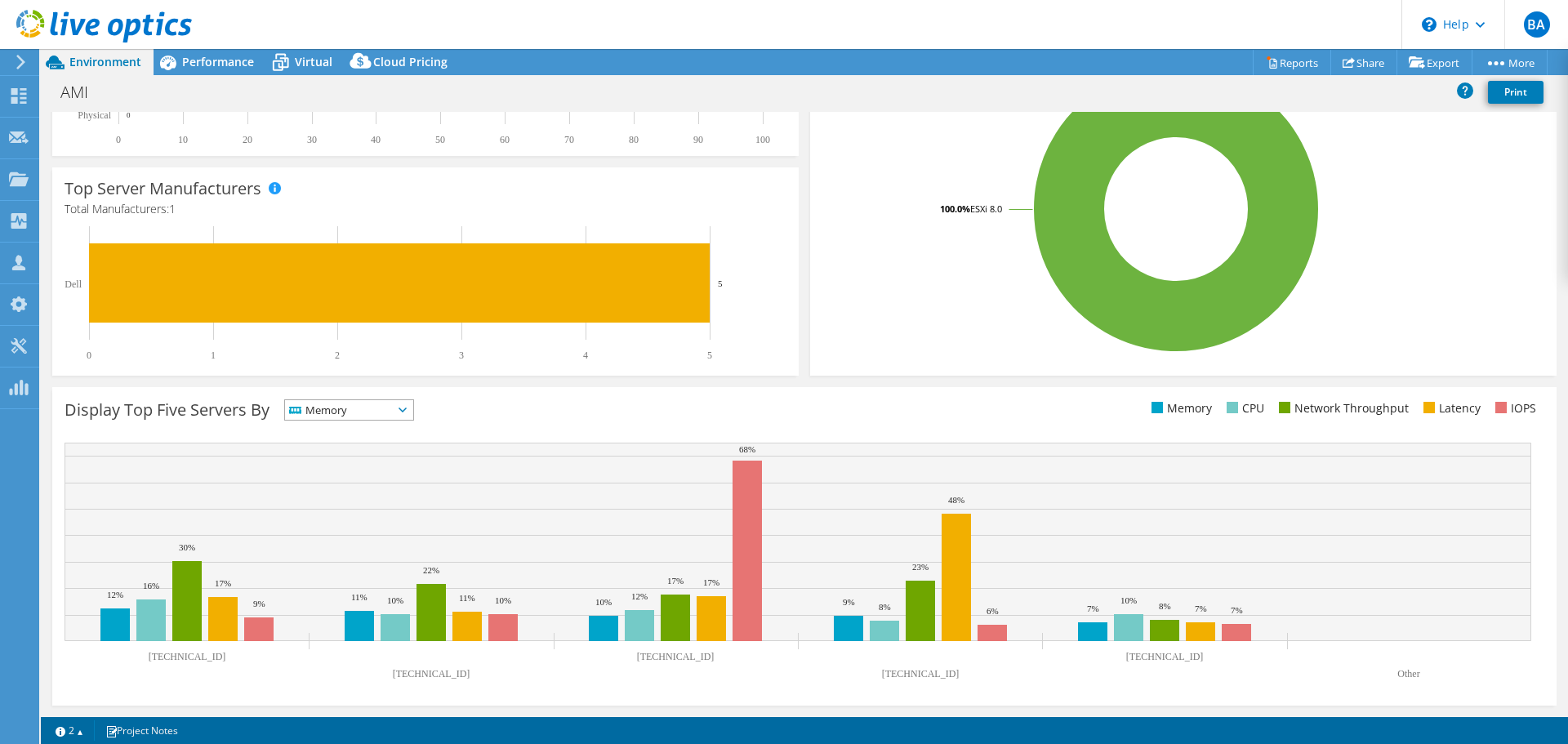
click at [377, 412] on span "Memory" at bounding box center [338, 410] width 108 height 20
click at [371, 471] on li "CPU" at bounding box center [349, 477] width 128 height 23
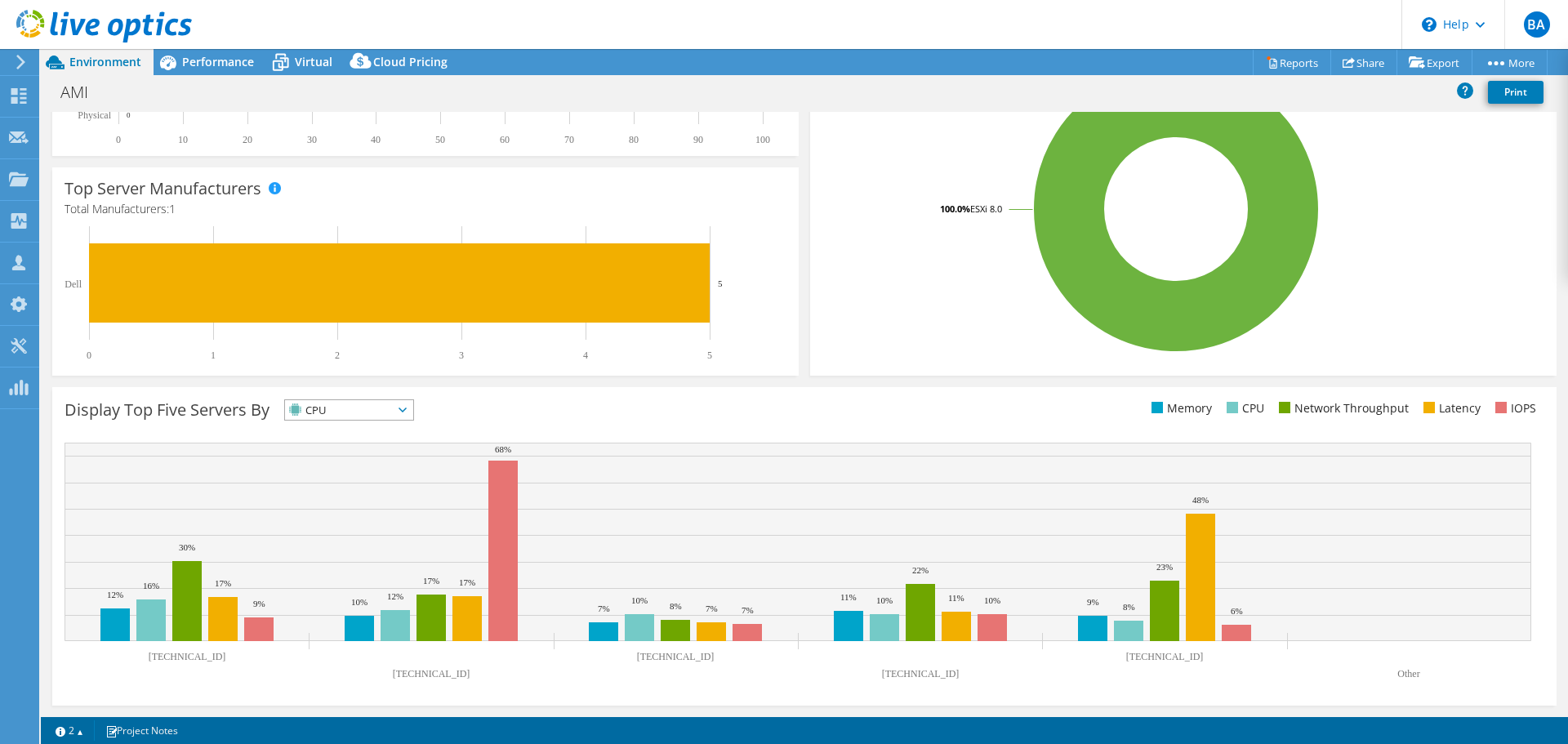
click at [373, 416] on span "CPU" at bounding box center [338, 410] width 108 height 20
click at [369, 444] on li "Memory" at bounding box center [349, 454] width 128 height 23
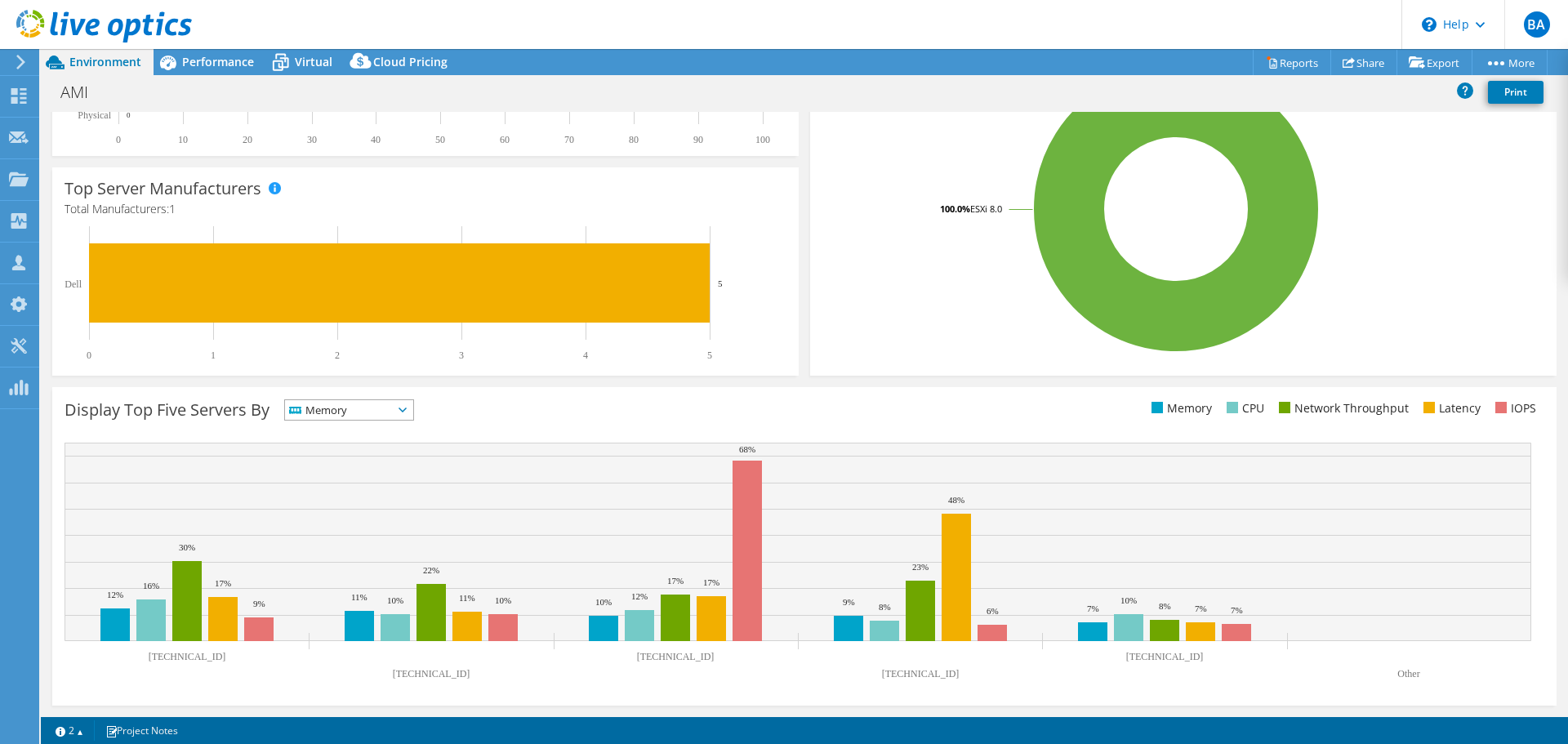
click at [370, 424] on div "Display Top Five Servers By Memory IOPS" at bounding box center [434, 412] width 740 height 27
click at [368, 410] on span "Memory" at bounding box center [338, 410] width 108 height 20
click at [358, 433] on li "IOPS" at bounding box center [349, 431] width 128 height 23
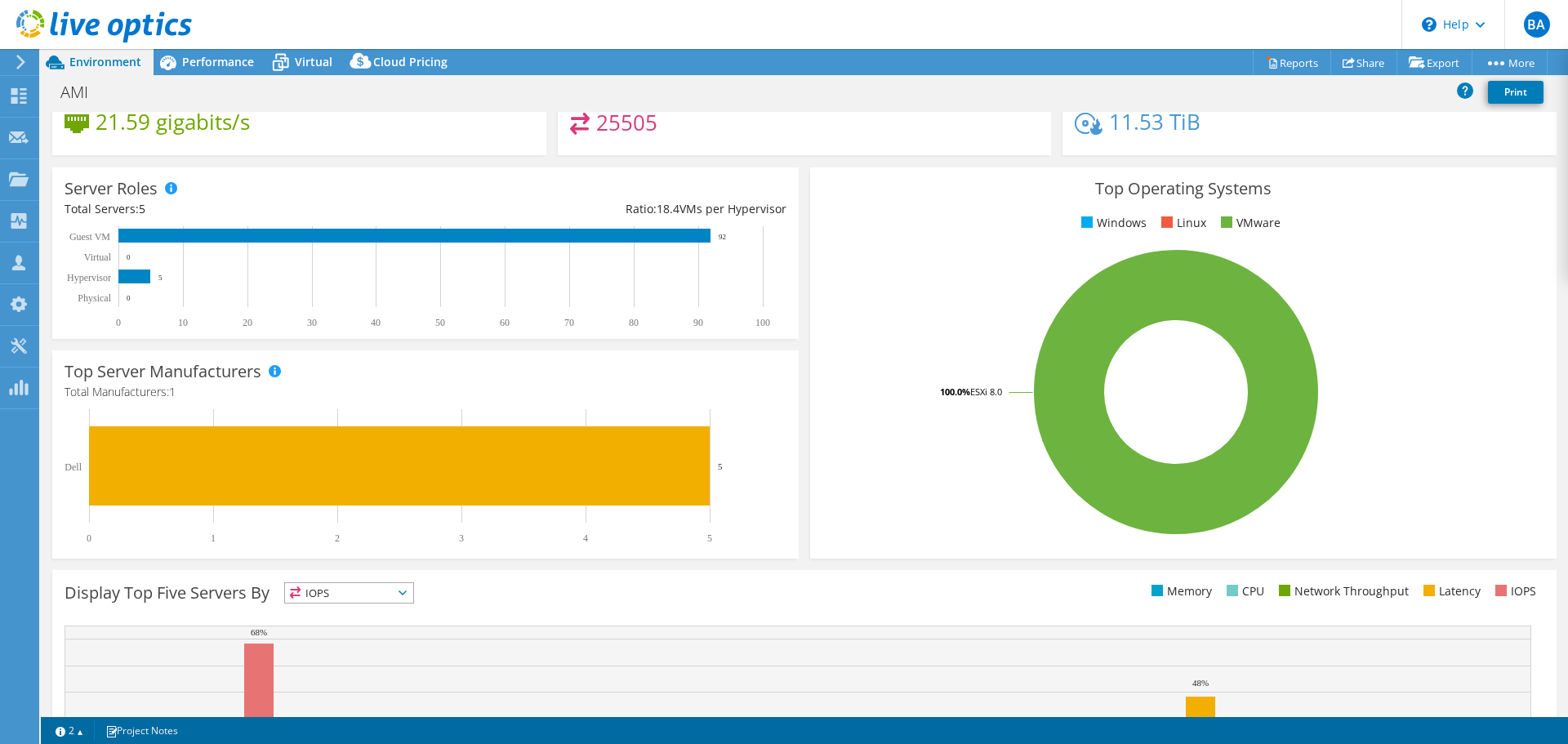
scroll to position [0, 0]
